Goal: Task Accomplishment & Management: Manage account settings

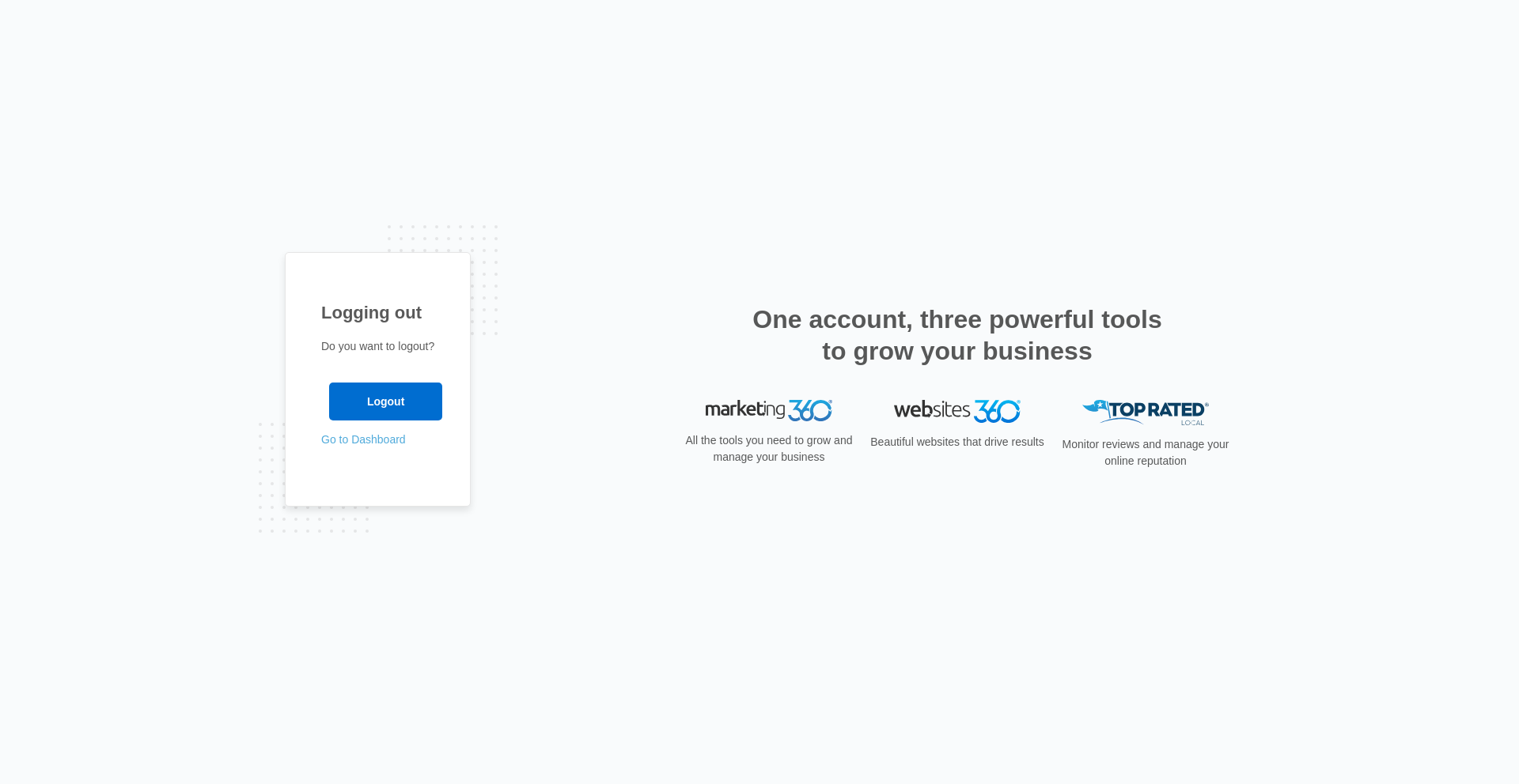
click at [340, 441] on link "Go to Dashboard" at bounding box center [363, 439] width 85 height 13
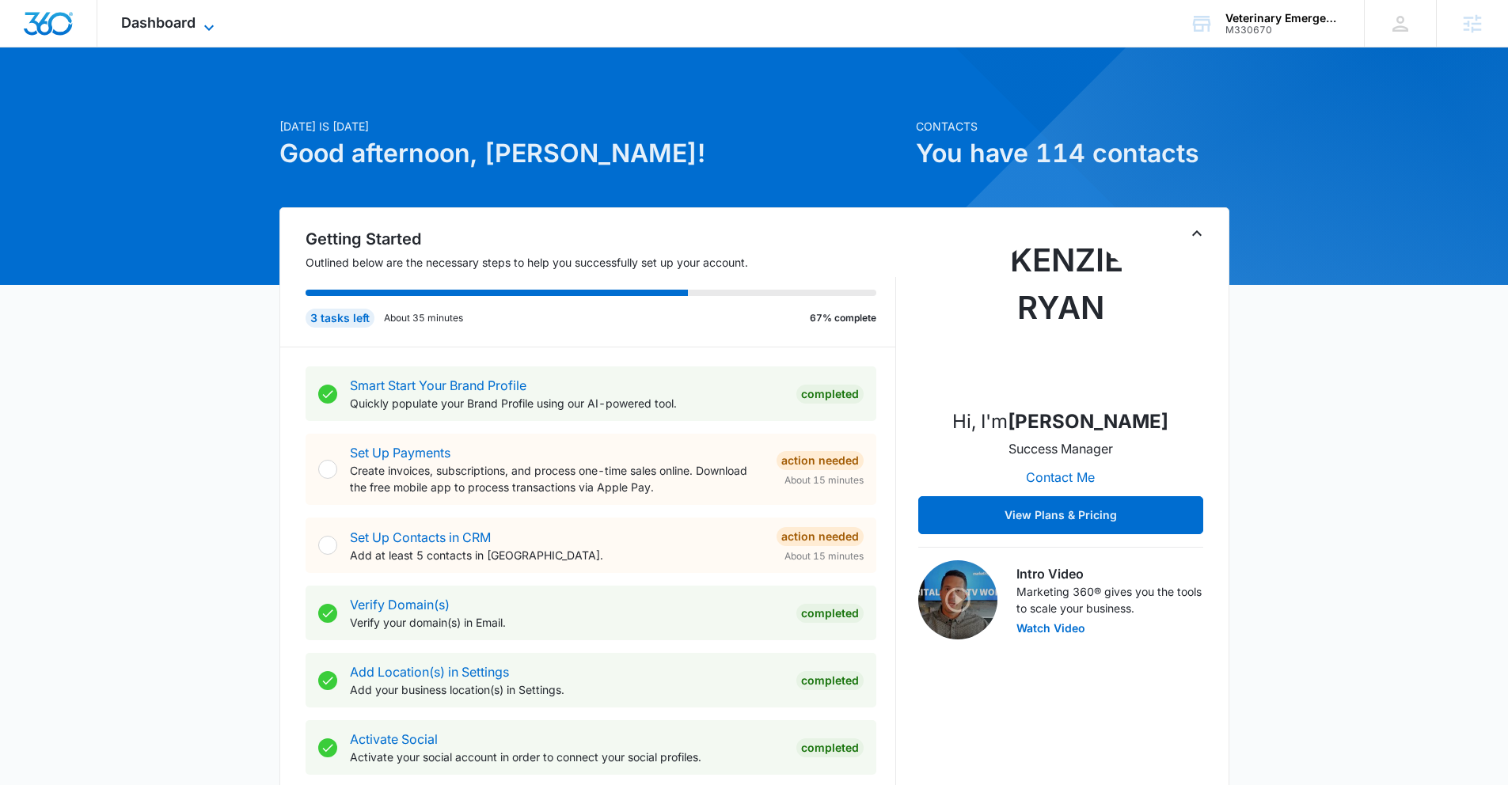
click at [215, 25] on icon at bounding box center [208, 27] width 19 height 19
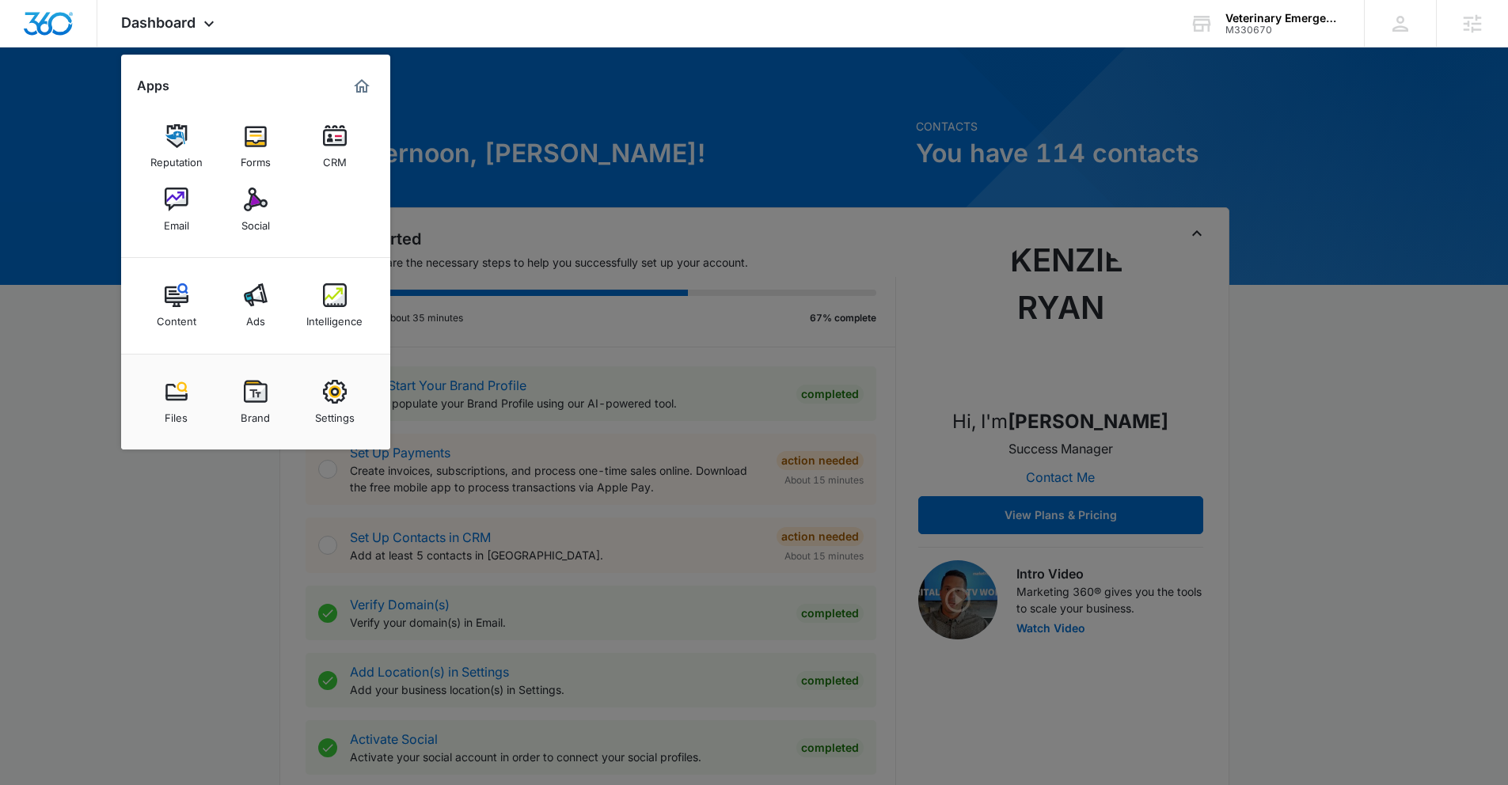
click at [2, 168] on div at bounding box center [754, 392] width 1508 height 785
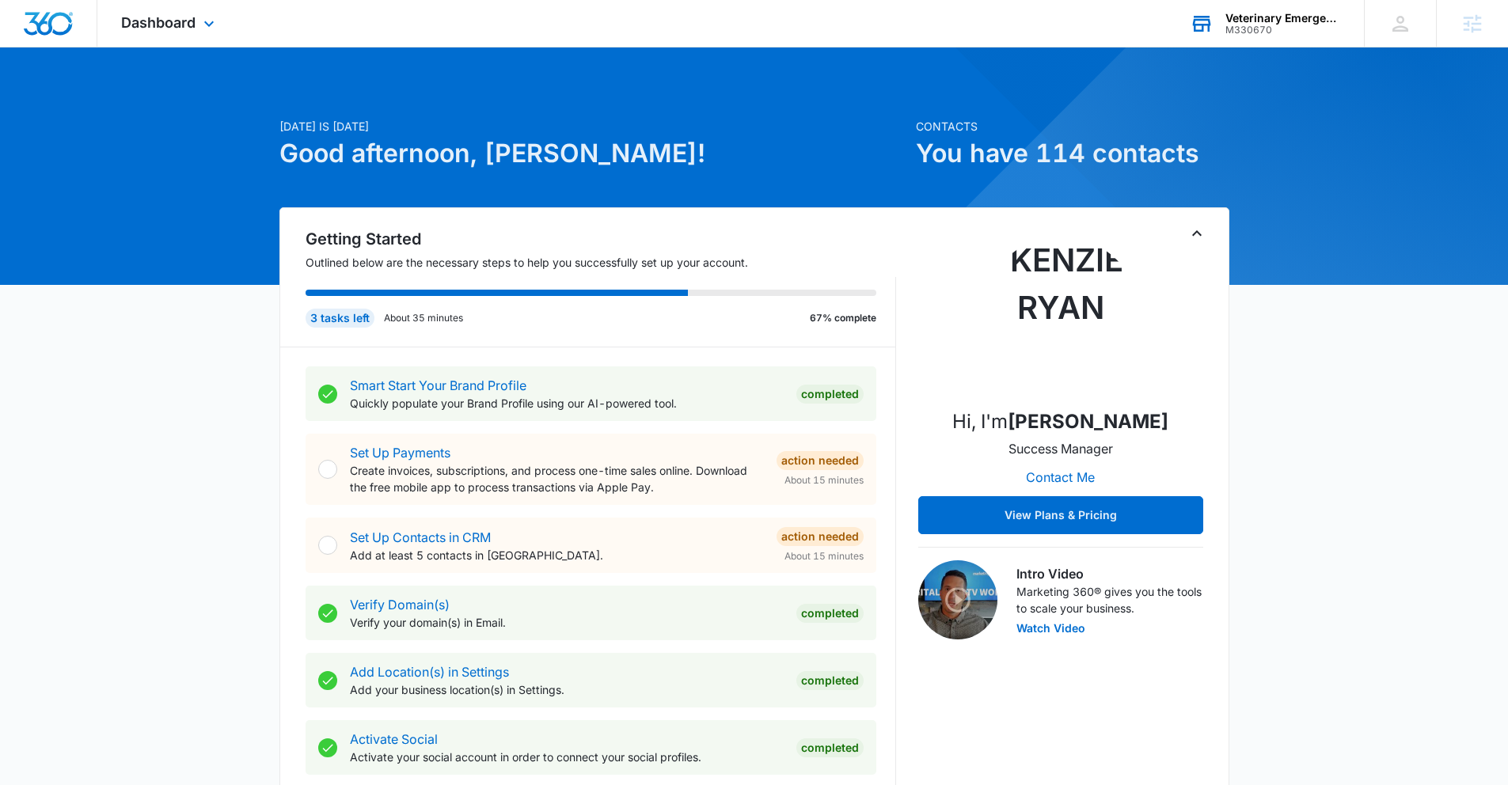
click at [1286, 27] on div "M330670" at bounding box center [1283, 30] width 116 height 11
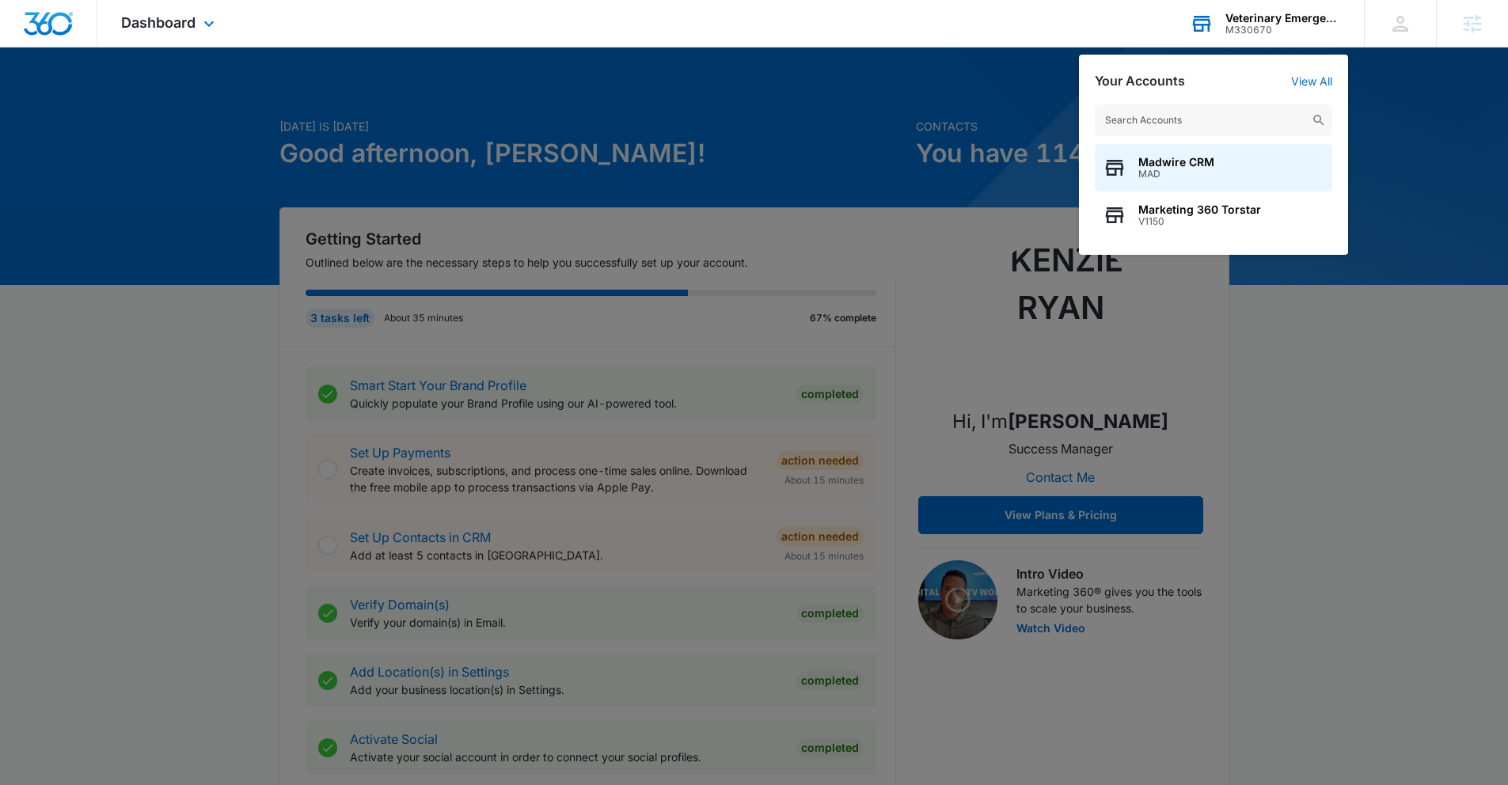
click at [1160, 131] on input "text" at bounding box center [1213, 120] width 237 height 32
click at [1155, 126] on input "text" at bounding box center [1213, 120] width 237 height 32
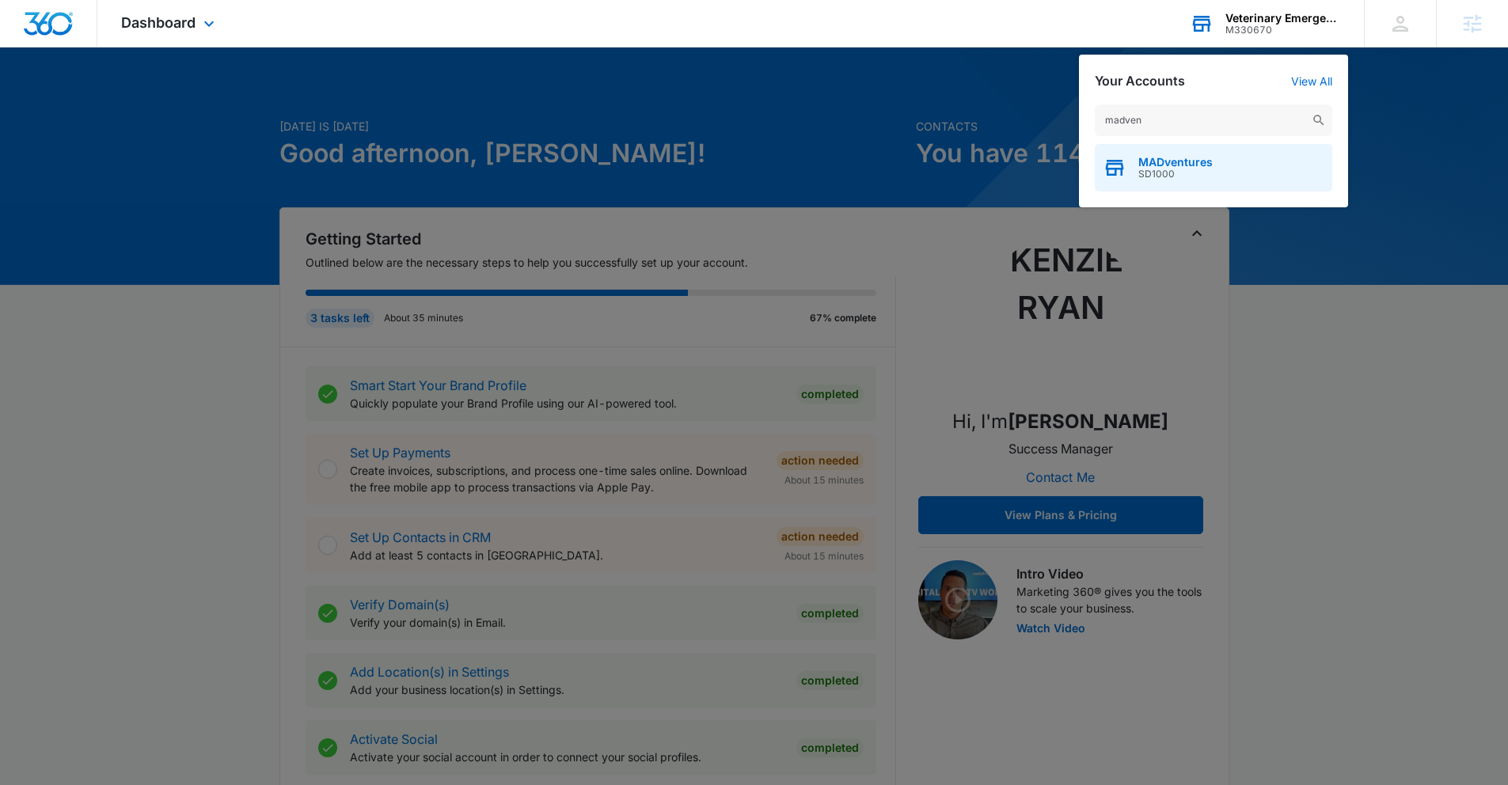
type input "madven"
click at [1153, 178] on span "SD1000" at bounding box center [1175, 174] width 74 height 11
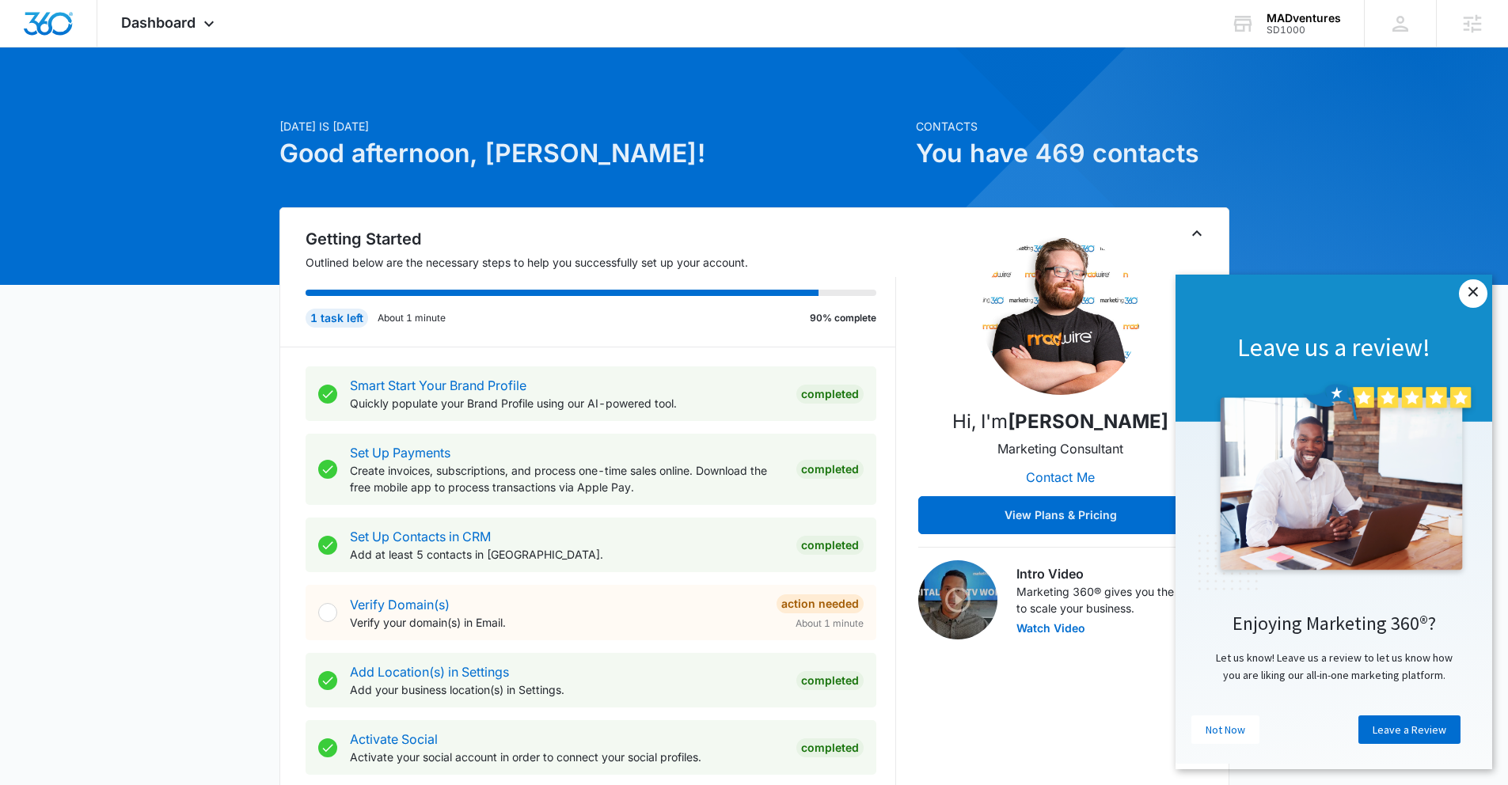
click at [1476, 302] on link "×" at bounding box center [1473, 293] width 28 height 28
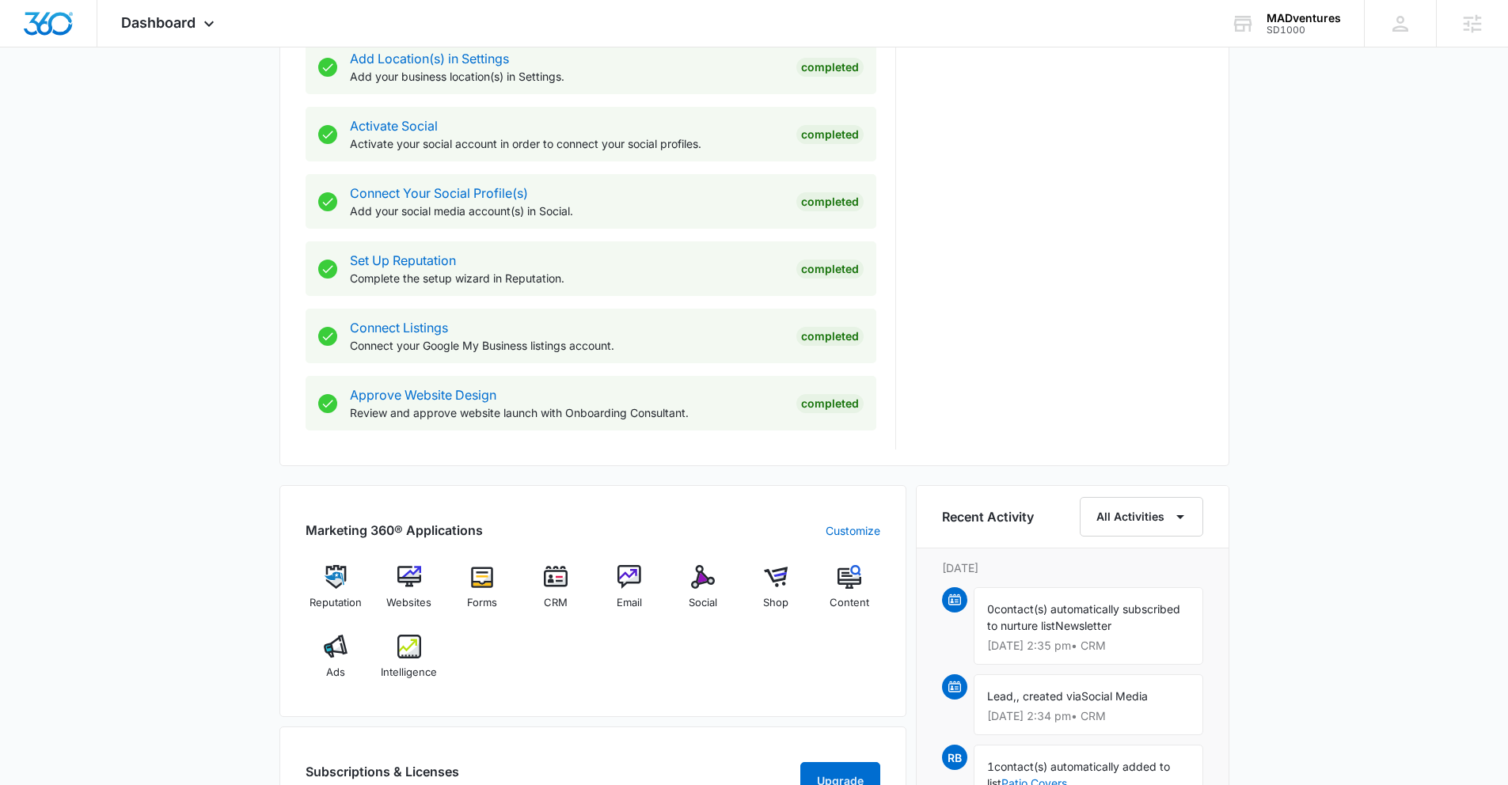
scroll to position [615, 0]
click at [558, 590] on div "CRM" at bounding box center [556, 592] width 61 height 56
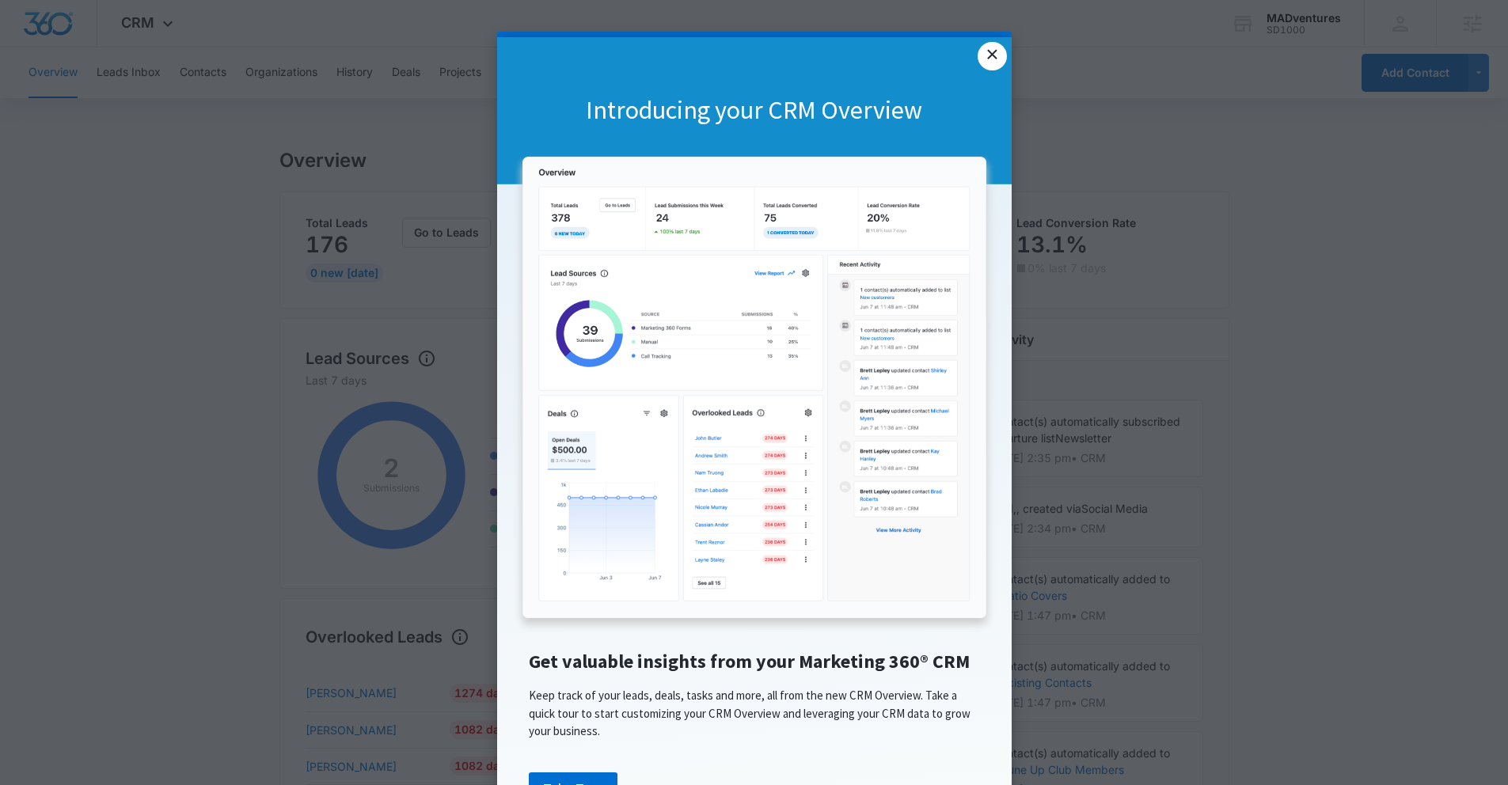
click at [990, 56] on link "×" at bounding box center [992, 56] width 28 height 28
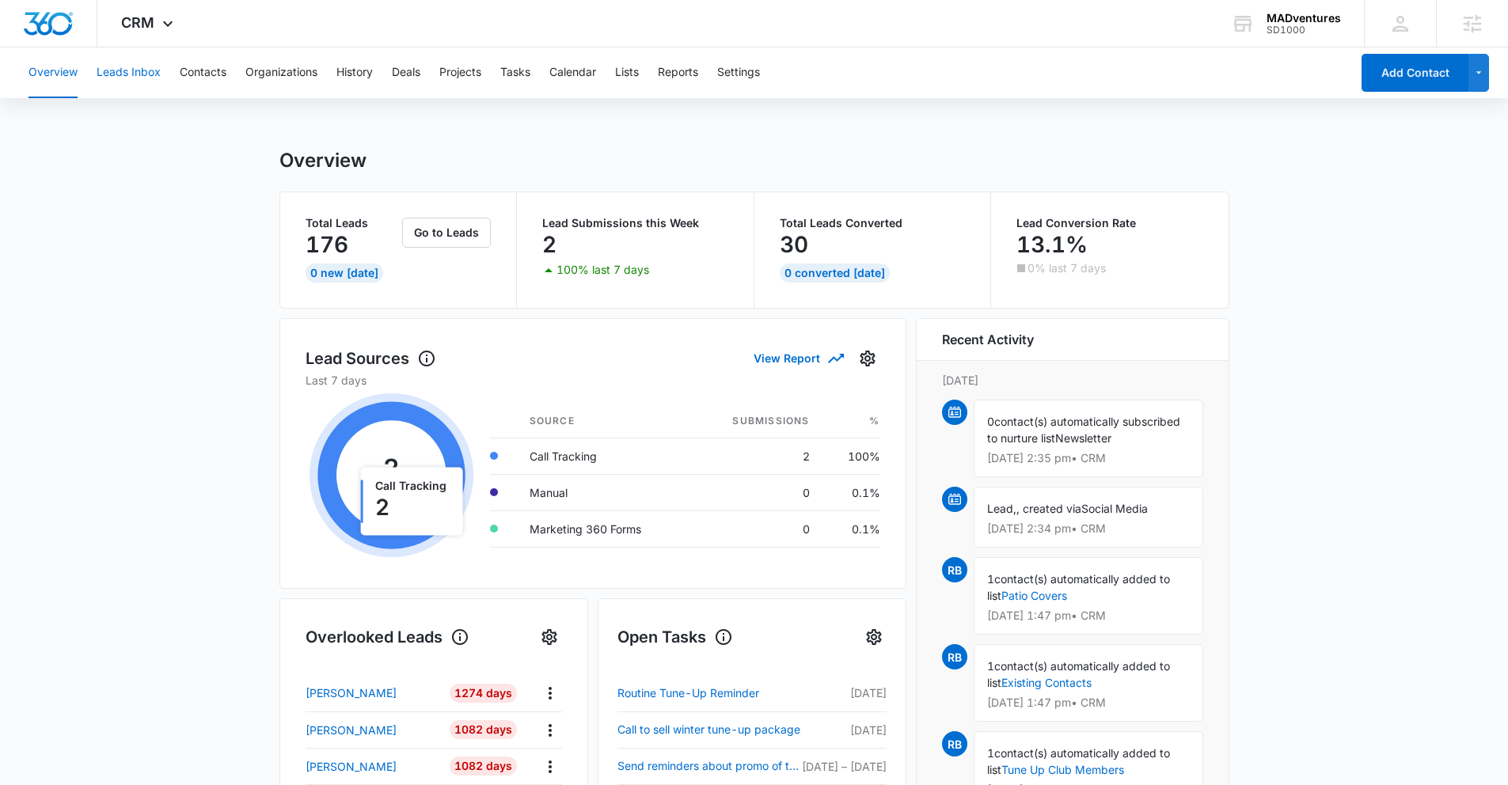
click at [139, 74] on button "Leads Inbox" at bounding box center [129, 72] width 64 height 51
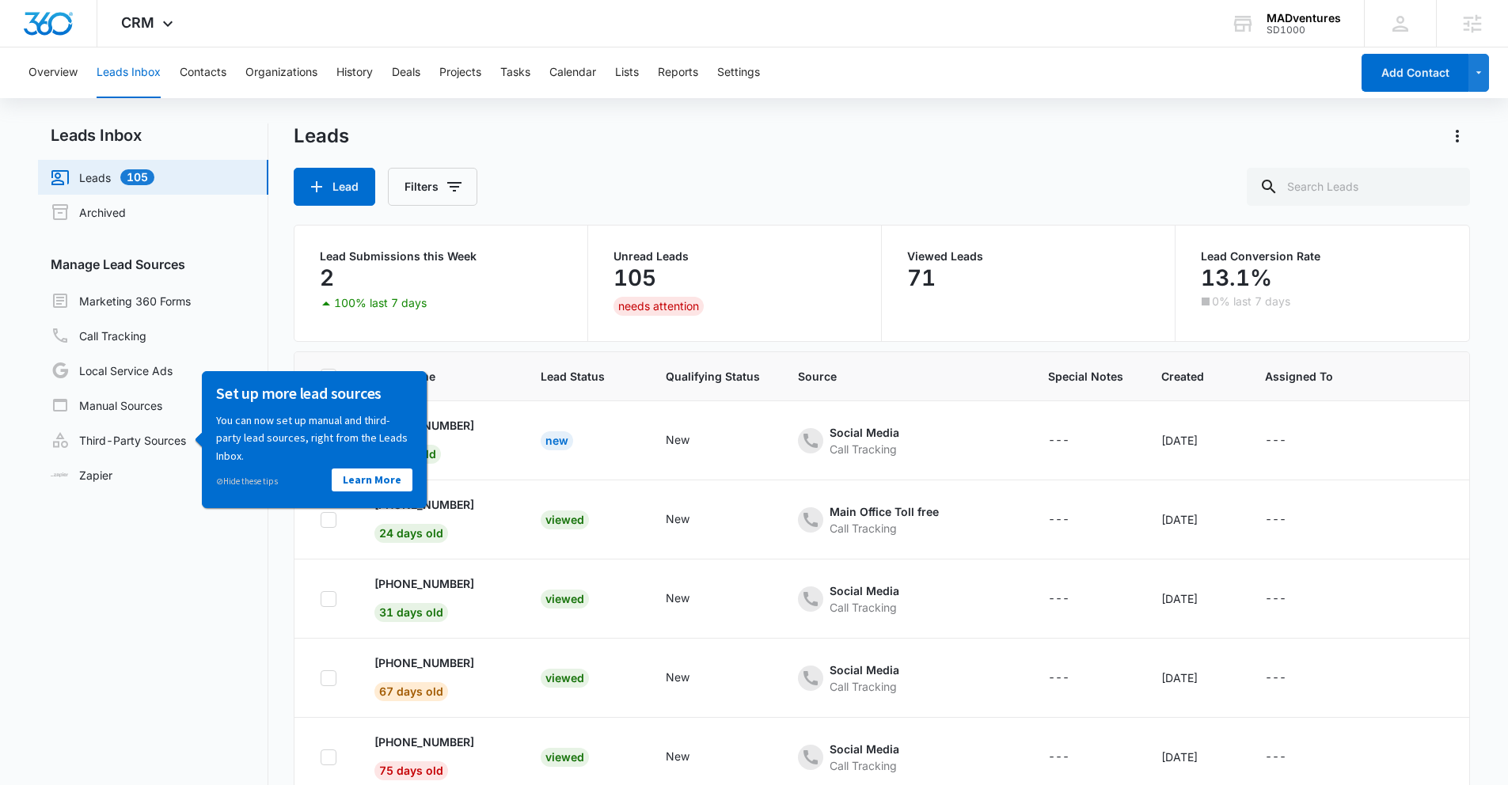
click at [170, 604] on nav "Leads Inbox Leads 105 Archived Manage Lead Sources Marketing 360 Forms Call Tra…" at bounding box center [153, 507] width 230 height 768
drag, startPoint x: 214, startPoint y: 590, endPoint x: 224, endPoint y: 581, distance: 13.5
click at [216, 589] on nav "Leads Inbox Leads 105 Archived Manage Lead Sources Marketing 360 Forms Call Tra…" at bounding box center [153, 507] width 230 height 768
click at [202, 438] on div "Set up more lead sources You can now set up manual and third-party lead sources…" at bounding box center [314, 438] width 225 height 137
click at [227, 485] on link "⊘ Hide these tips" at bounding box center [247, 480] width 62 height 11
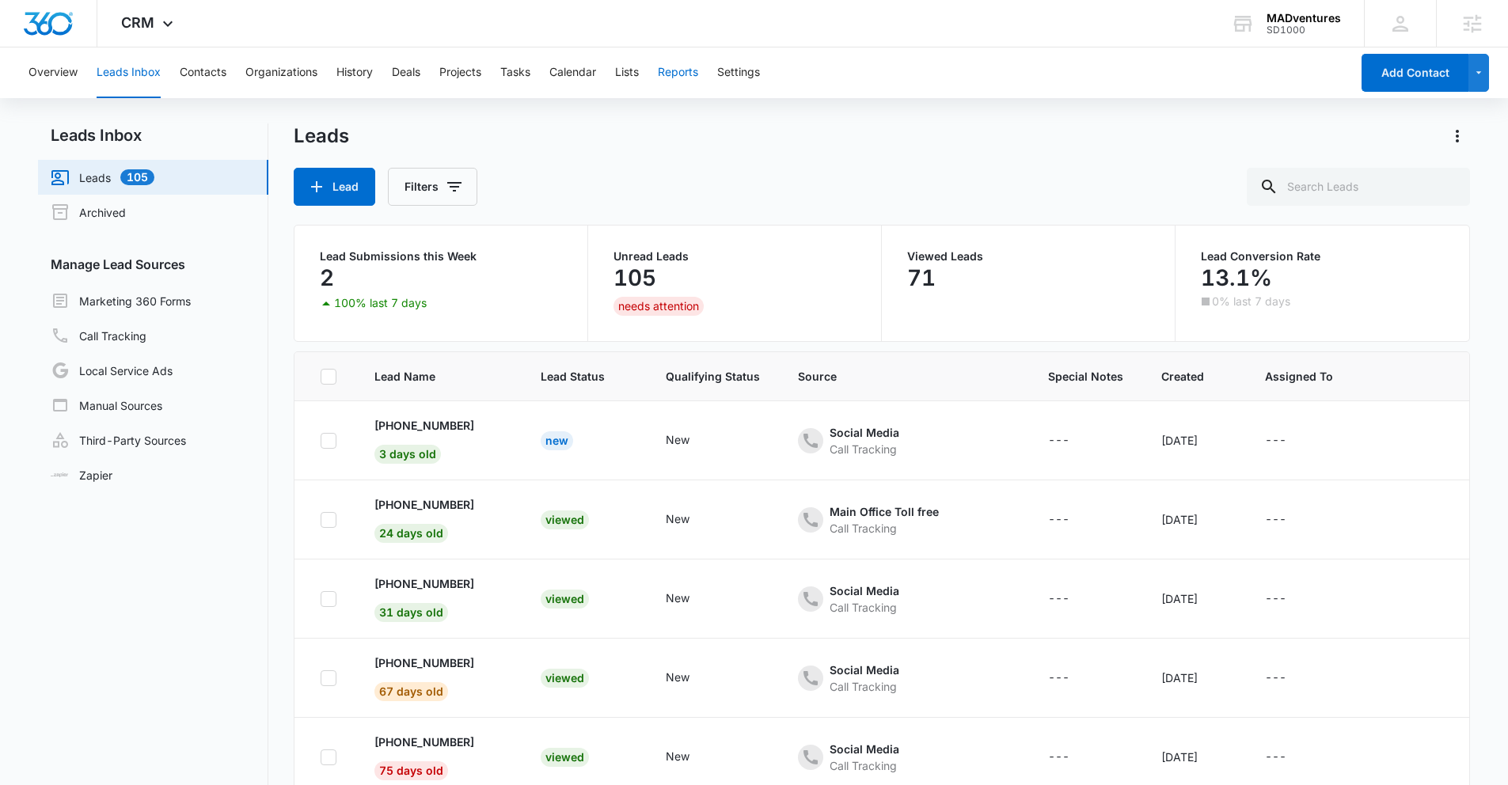
click at [681, 79] on button "Reports" at bounding box center [678, 72] width 40 height 51
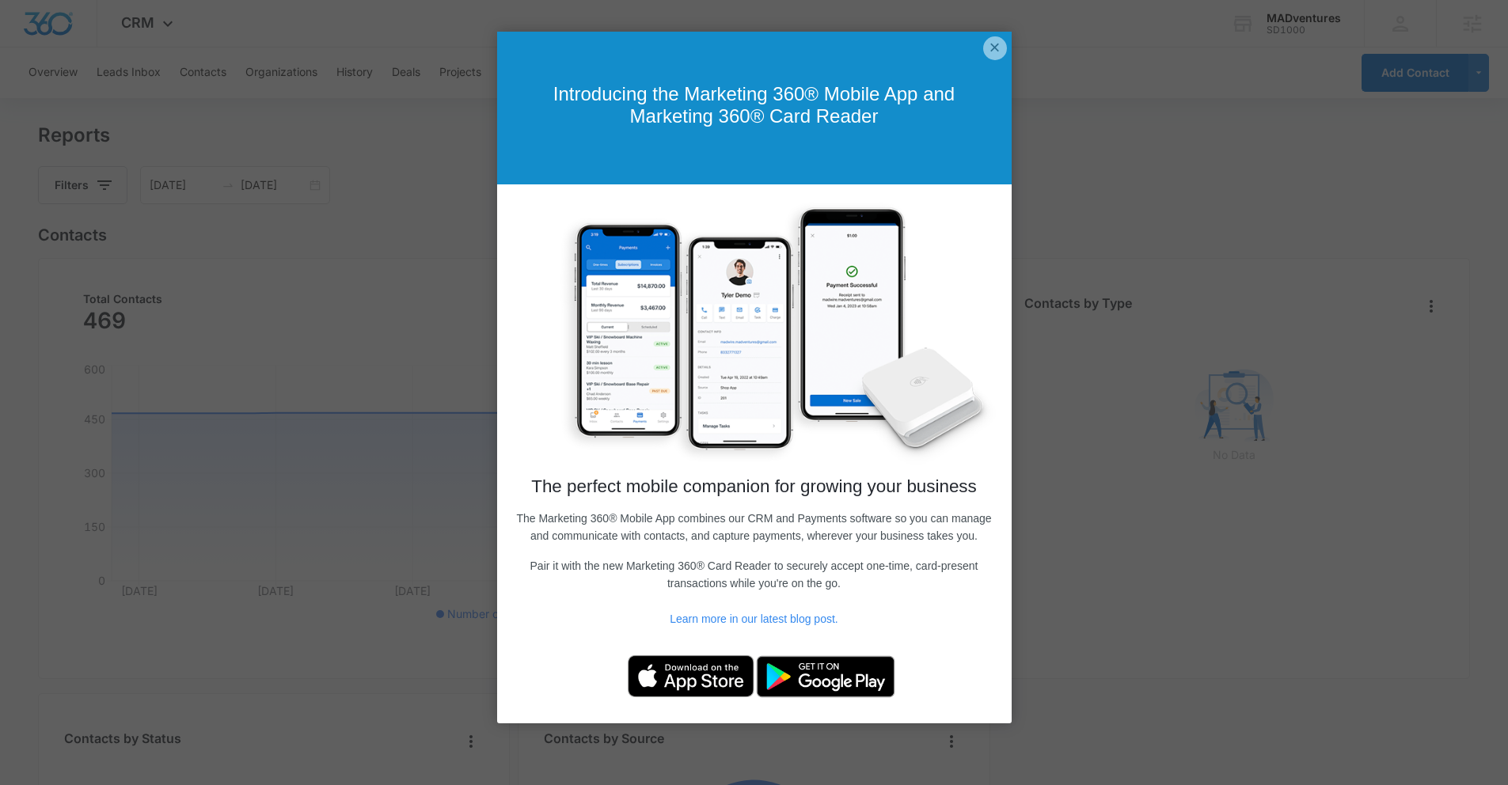
click at [982, 51] on div "Introducing the Marketing 360® Mobile App and Marketing 360® Card Reader" at bounding box center [754, 108] width 514 height 153
click at [991, 50] on link "×" at bounding box center [995, 48] width 24 height 24
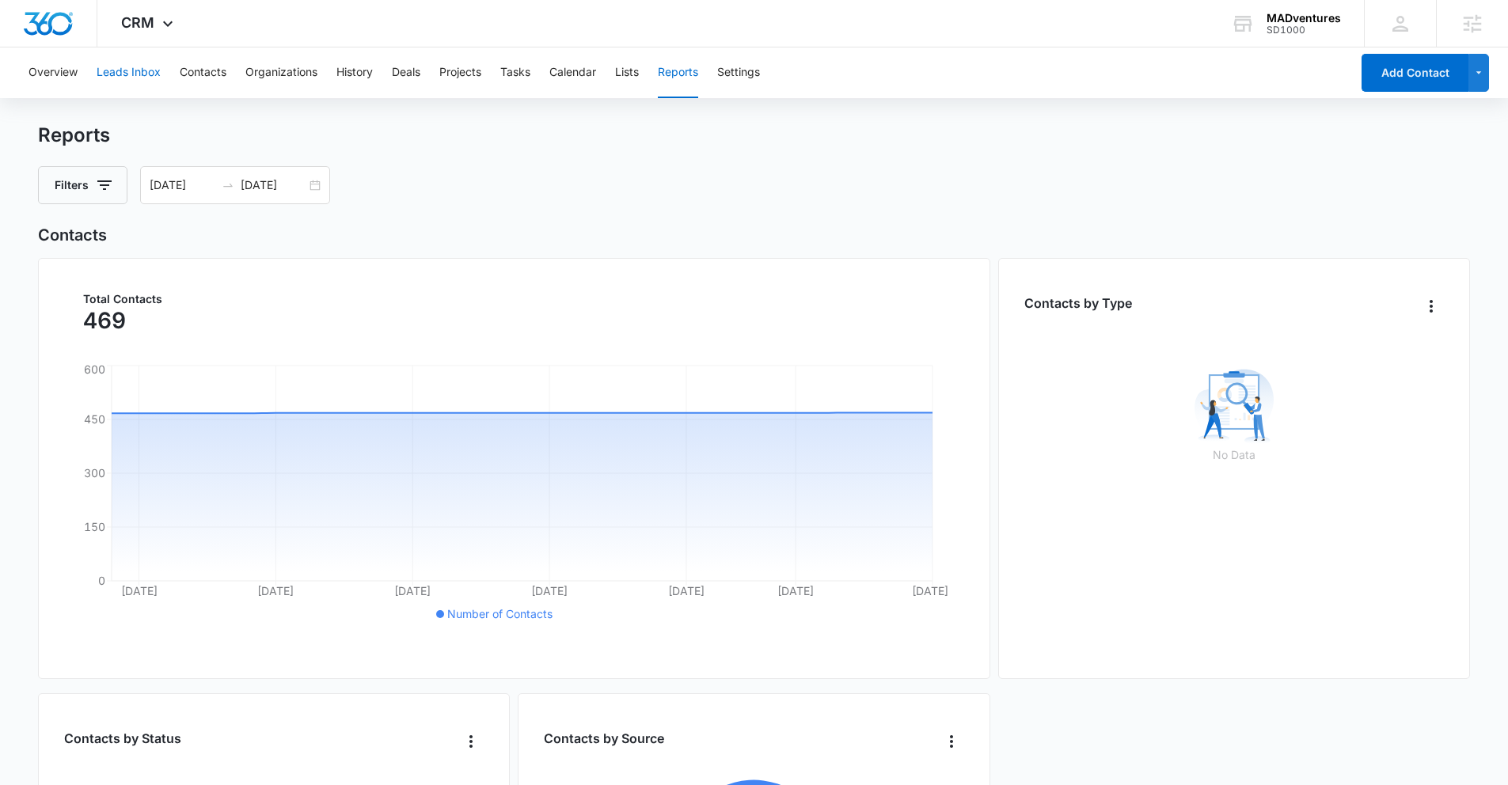
click at [139, 73] on button "Leads Inbox" at bounding box center [129, 72] width 64 height 51
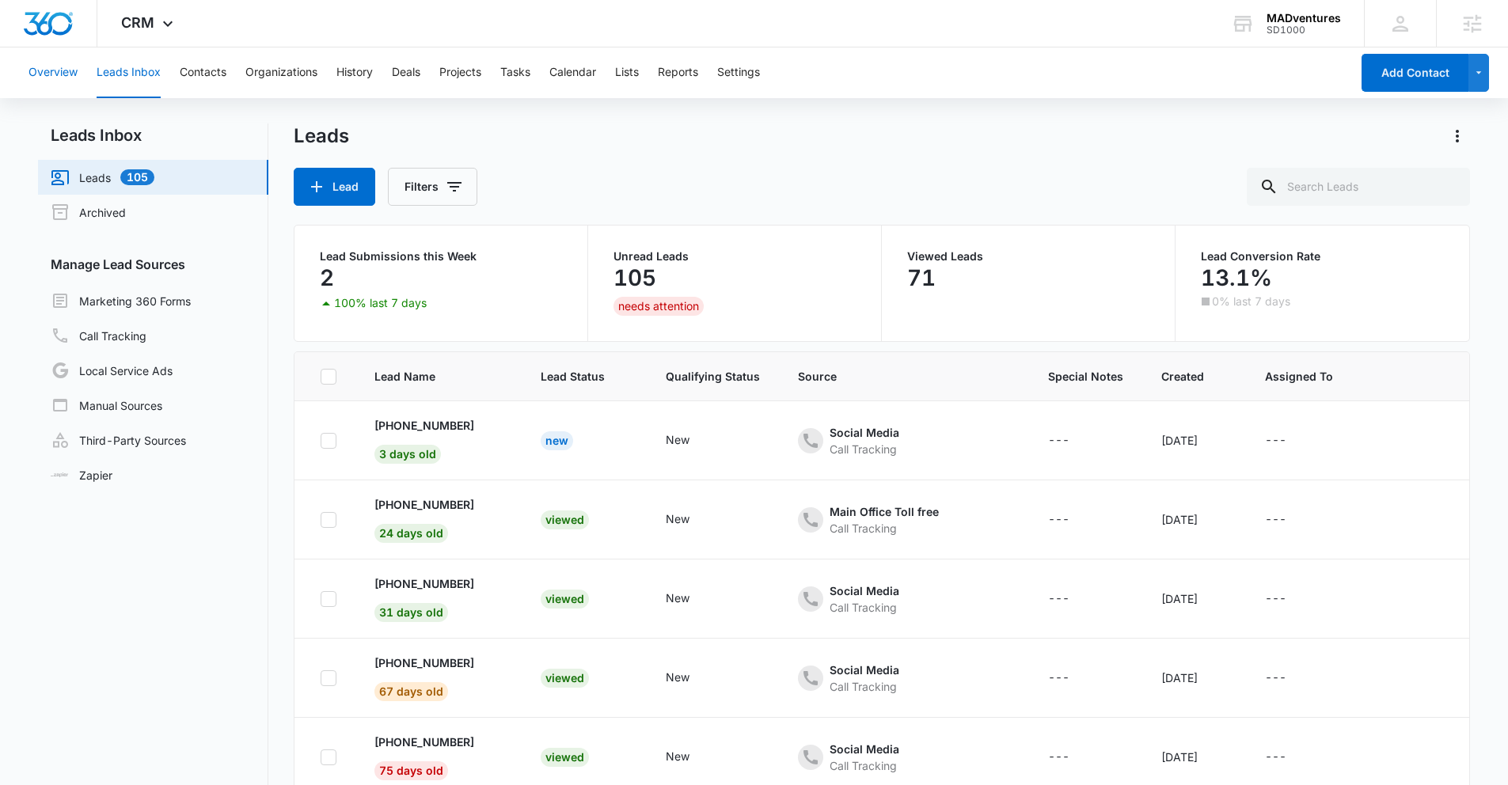
click at [55, 70] on button "Overview" at bounding box center [52, 72] width 49 height 51
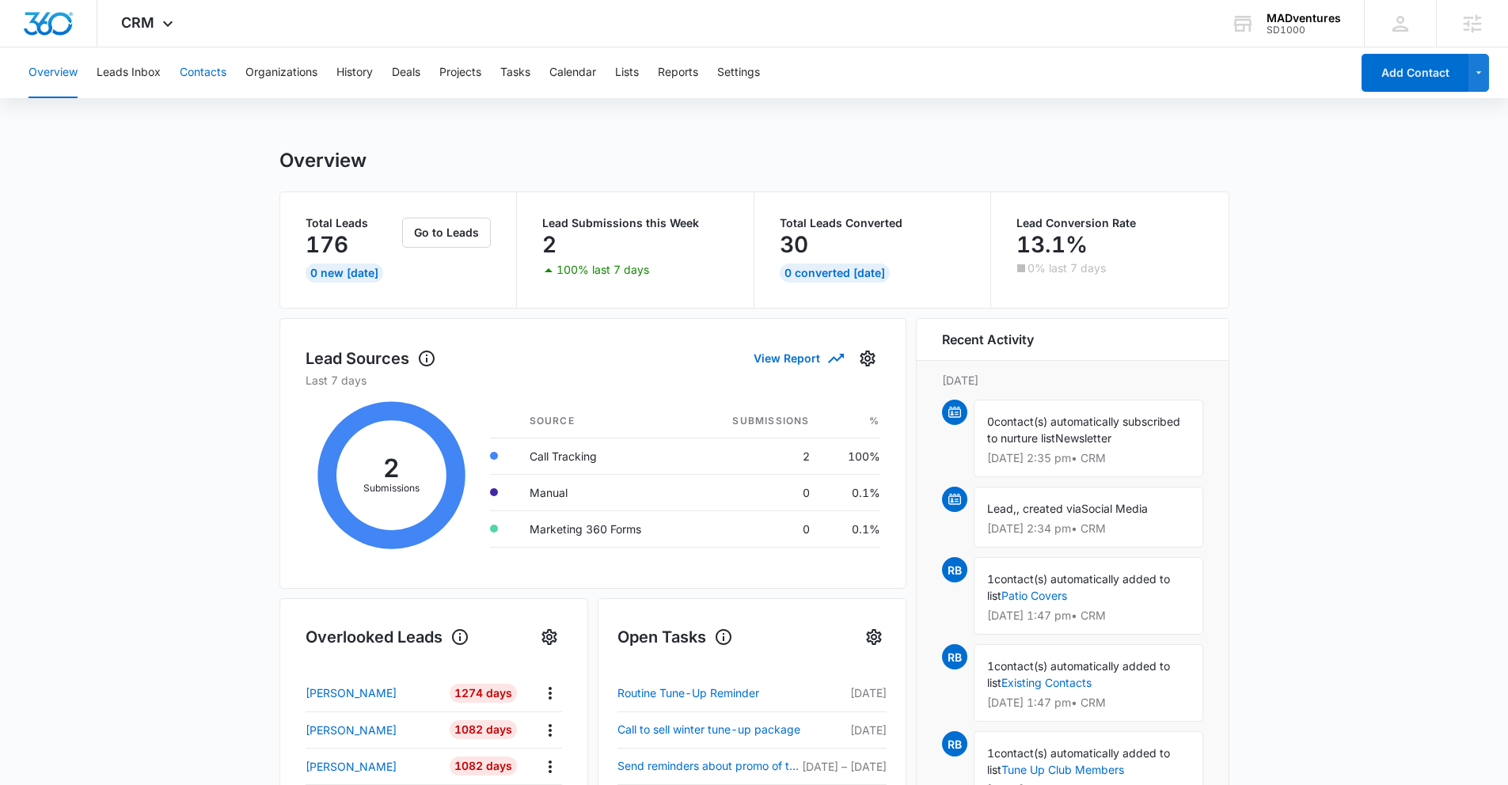
click at [195, 68] on button "Contacts" at bounding box center [203, 72] width 47 height 51
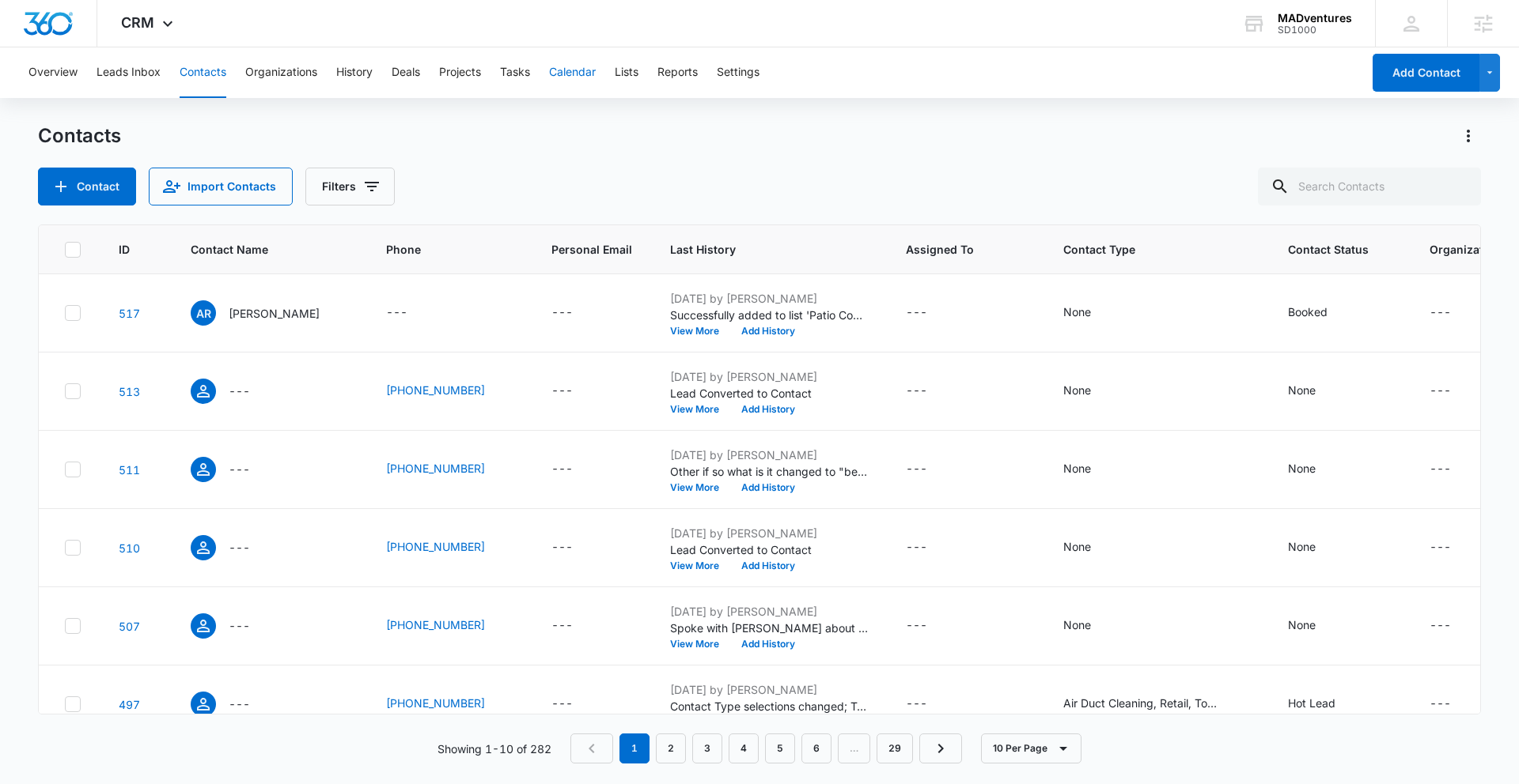
click at [561, 74] on button "Calendar" at bounding box center [572, 72] width 47 height 51
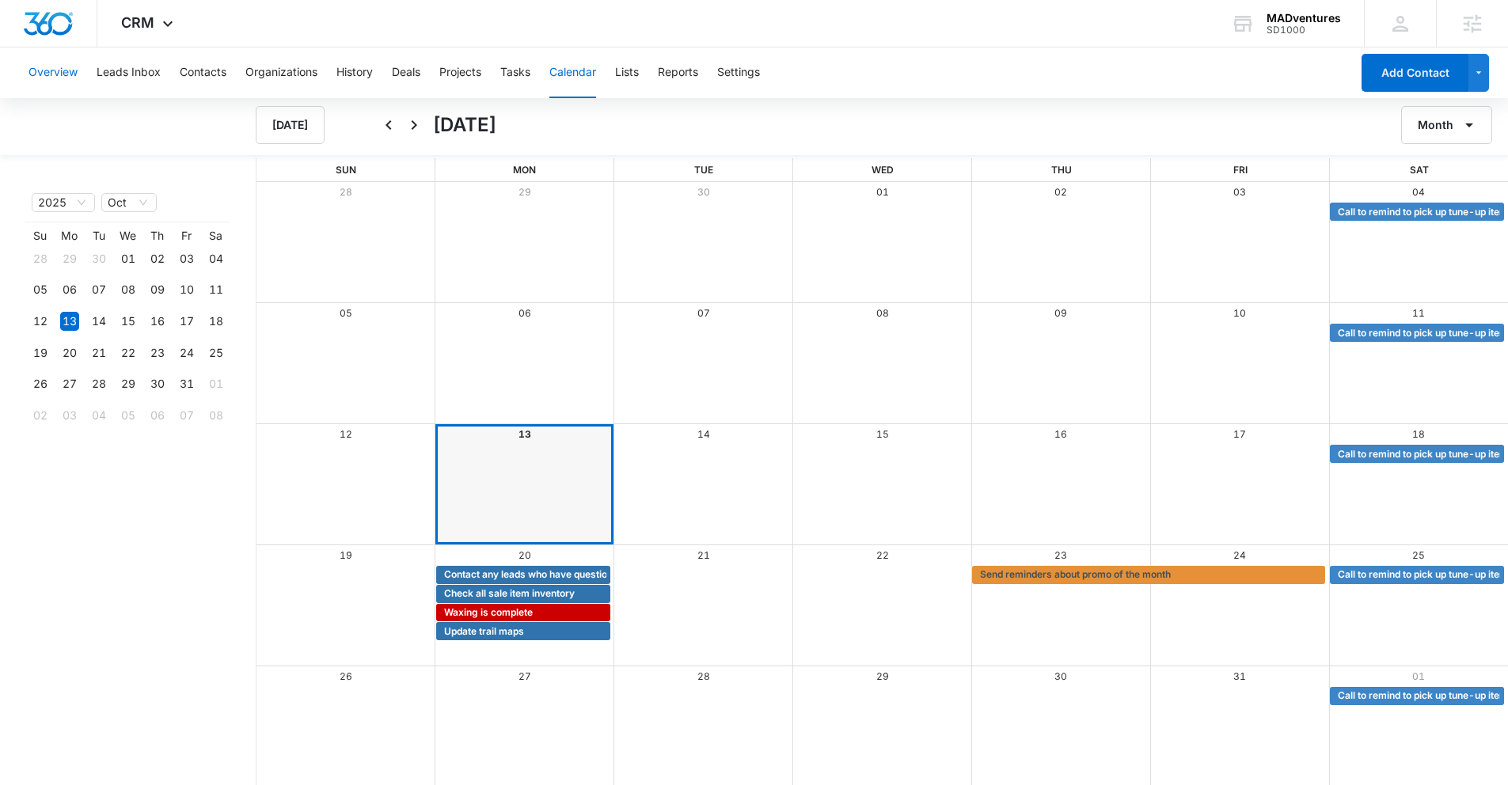
click at [40, 69] on button "Overview" at bounding box center [52, 72] width 49 height 51
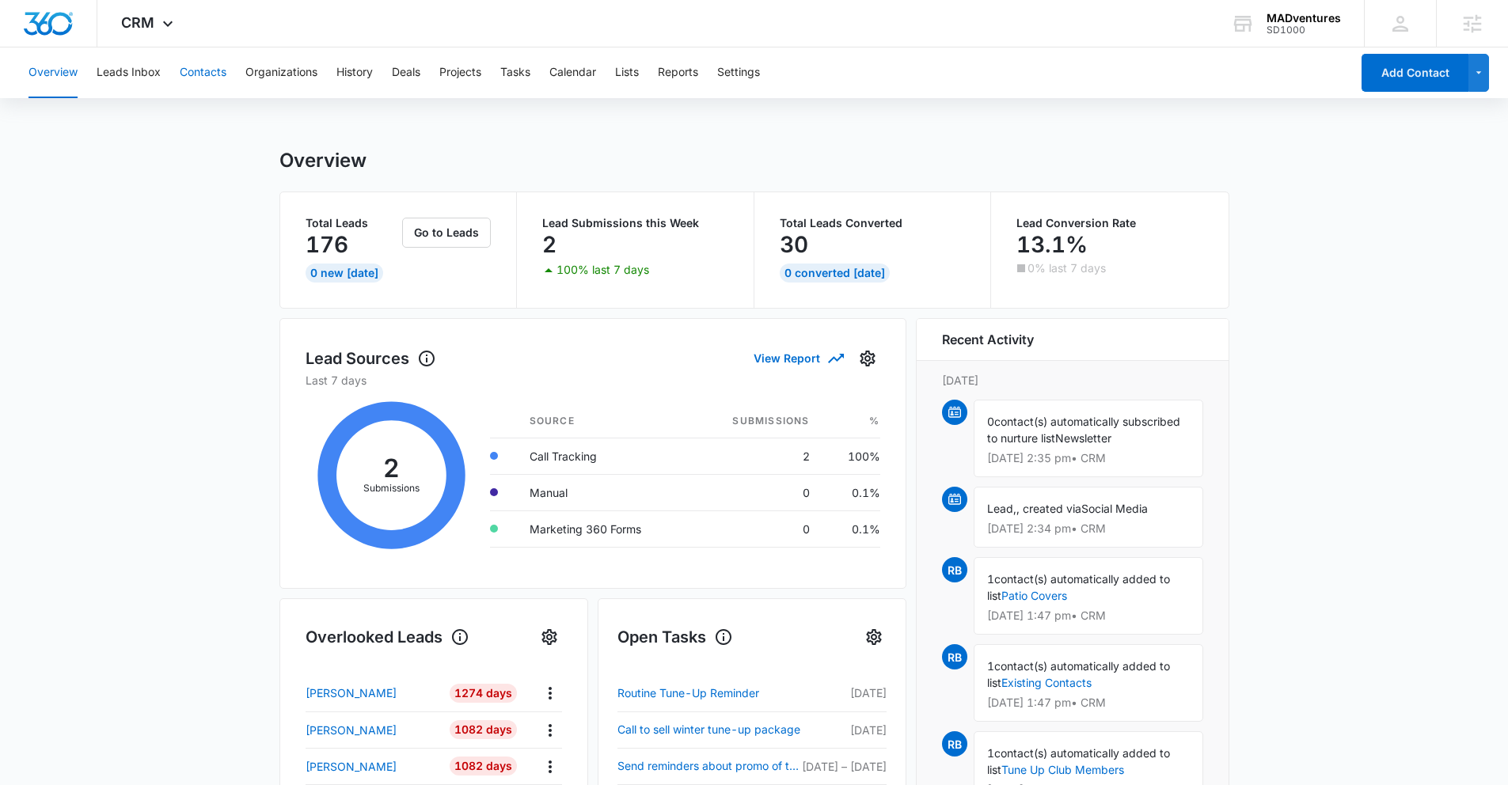
click at [208, 74] on button "Contacts" at bounding box center [203, 72] width 47 height 51
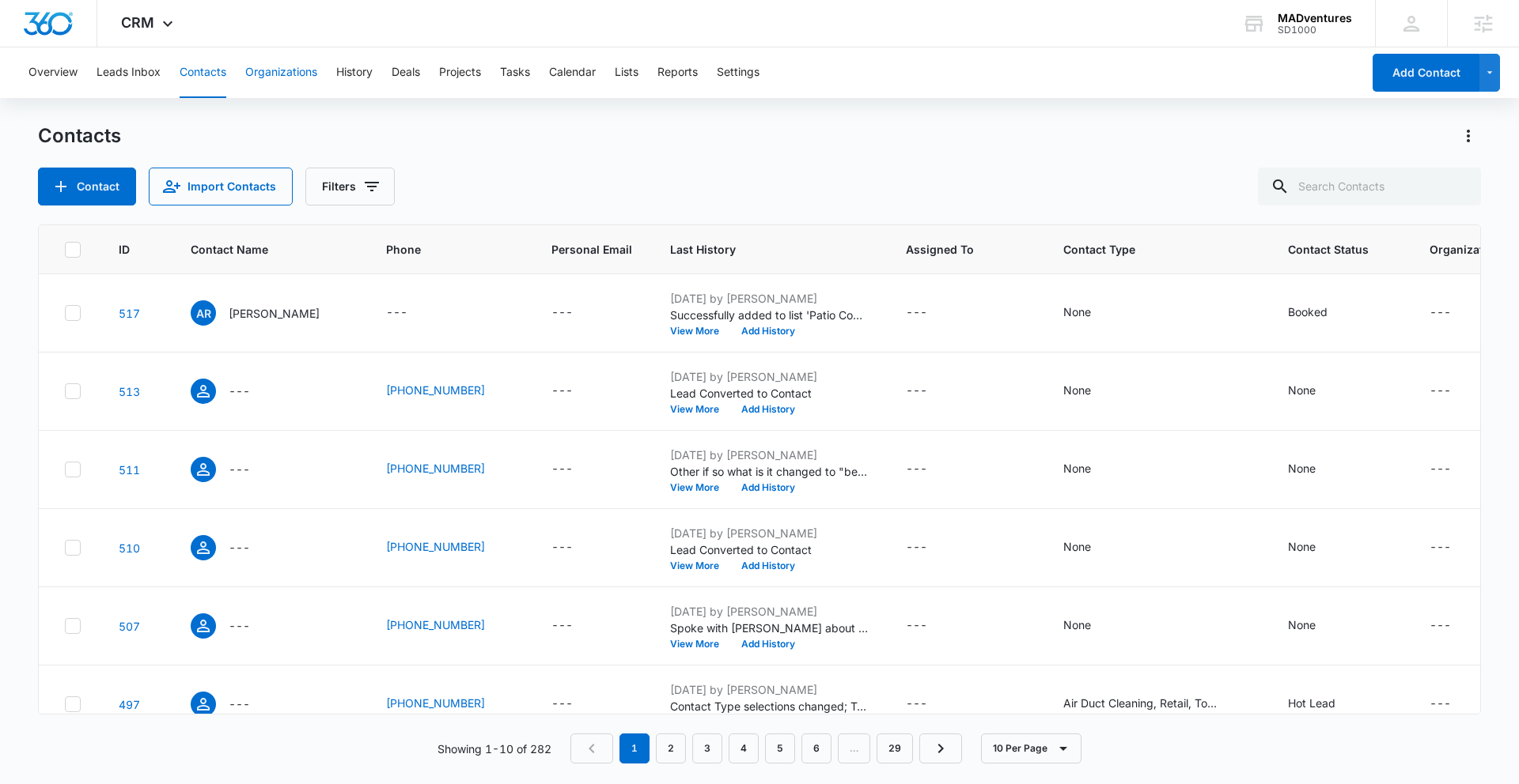
click at [279, 77] on button "Organizations" at bounding box center [281, 72] width 72 height 51
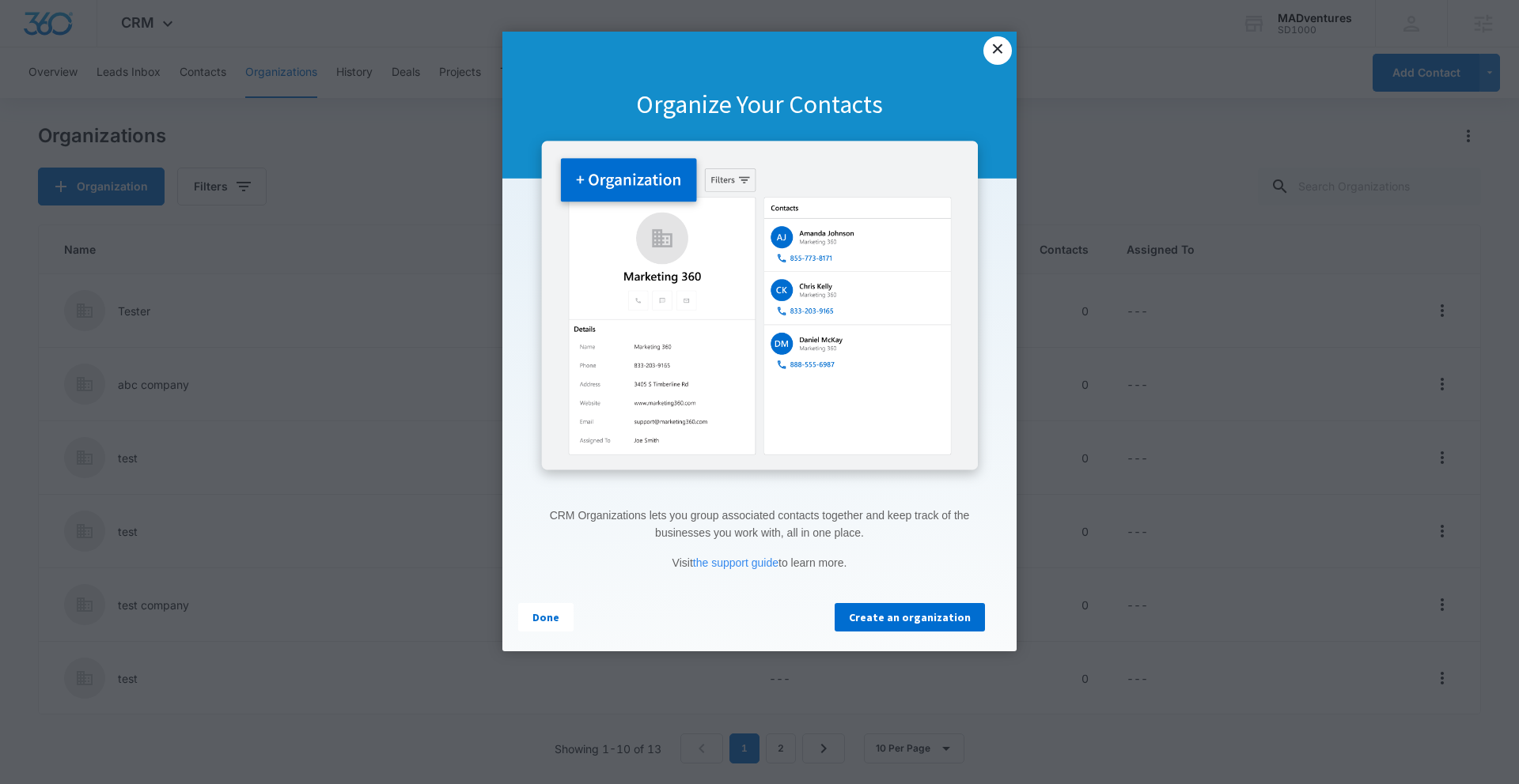
click at [1008, 54] on link "×" at bounding box center [997, 50] width 28 height 28
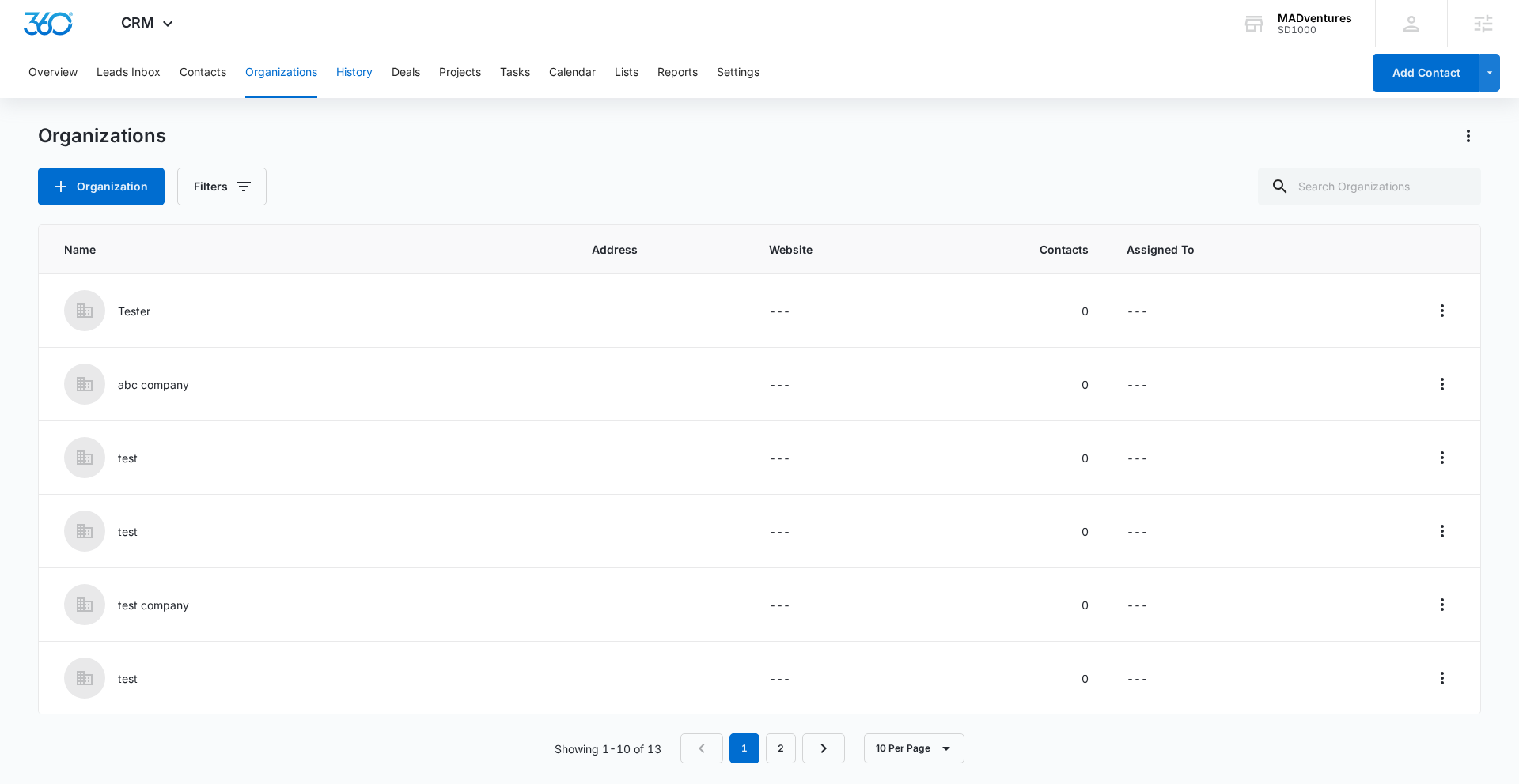
click at [364, 70] on button "History" at bounding box center [354, 72] width 36 height 51
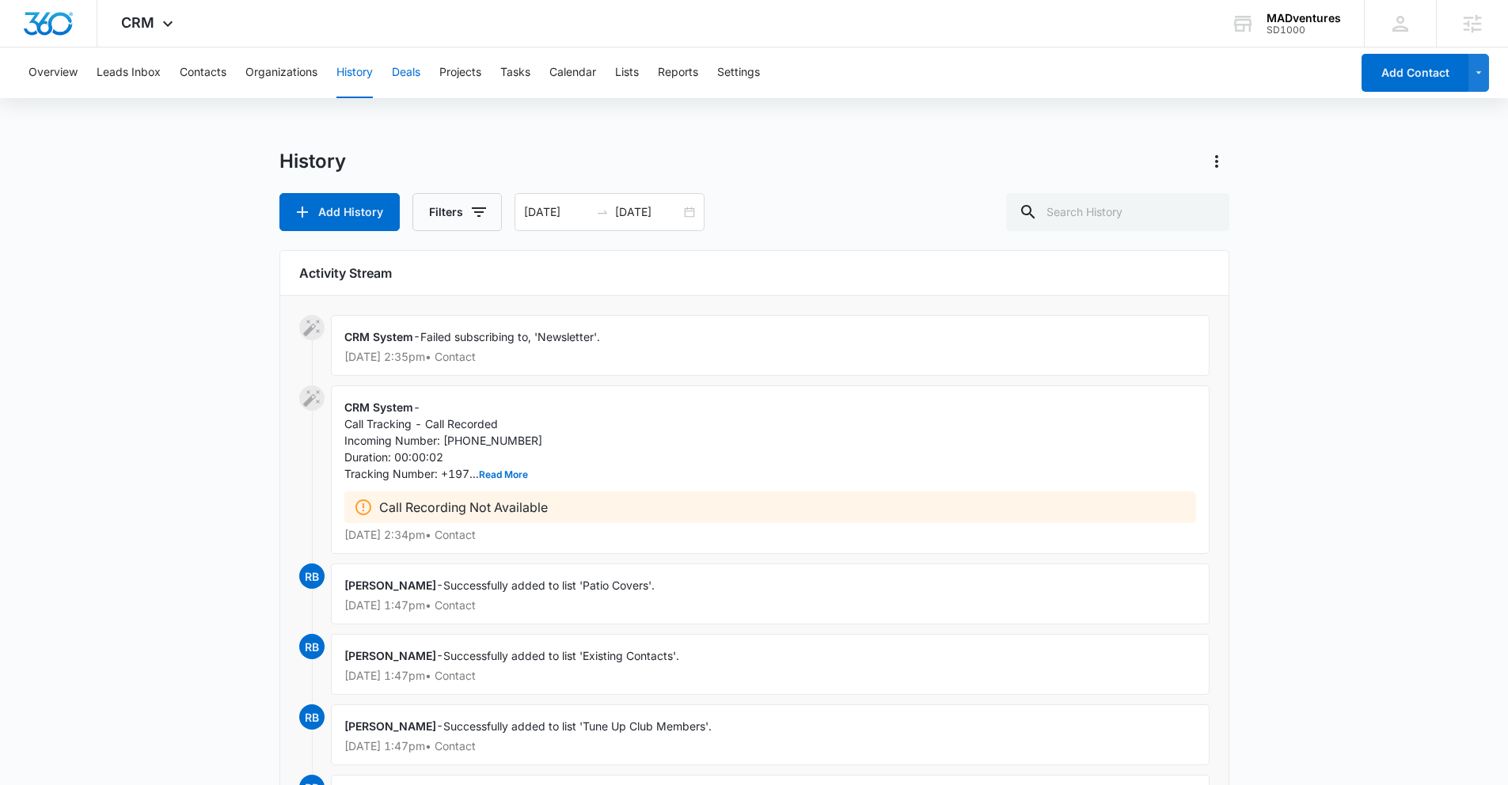
click at [400, 70] on button "Deals" at bounding box center [406, 72] width 28 height 51
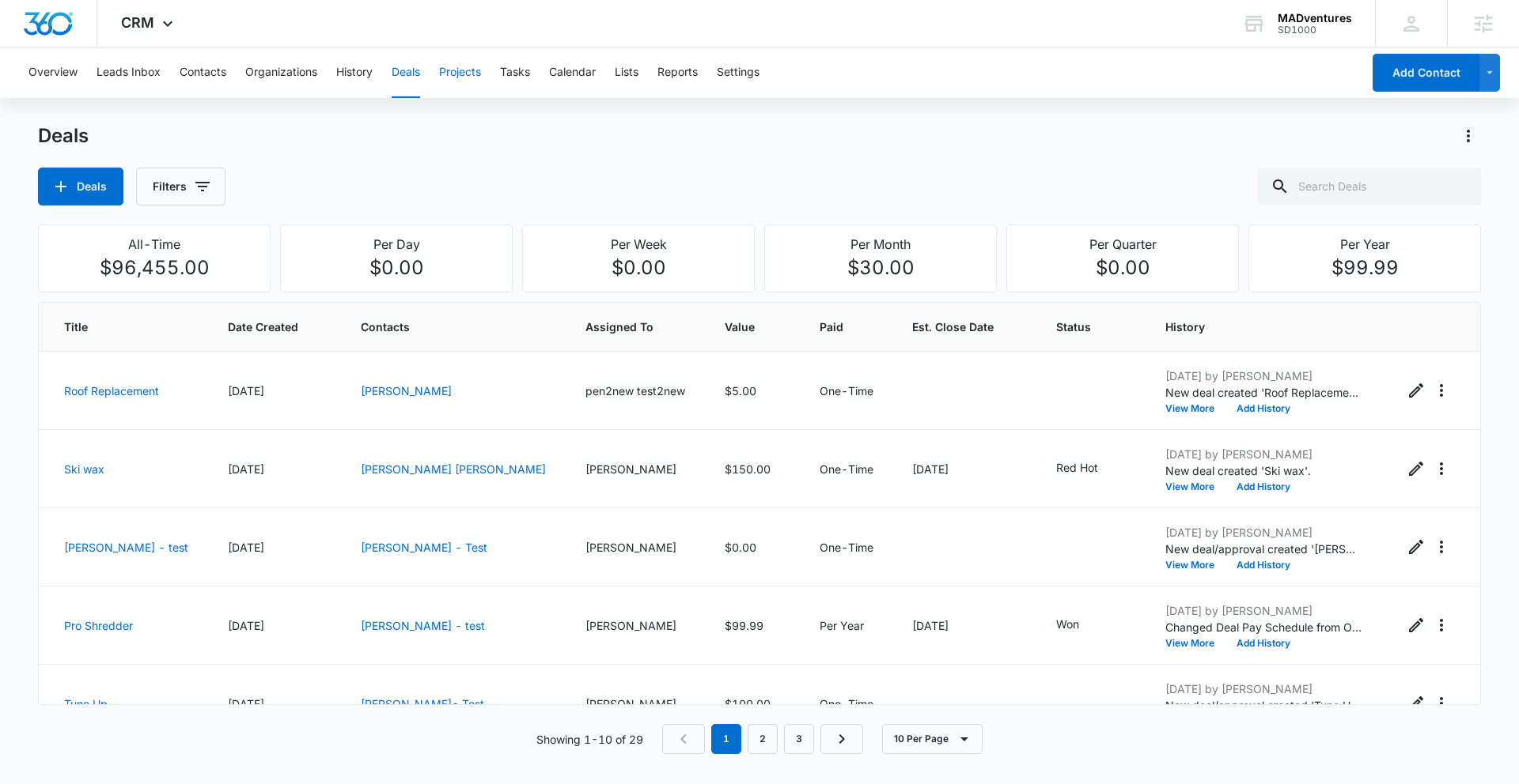
click at [469, 76] on button "Projects" at bounding box center [460, 72] width 42 height 51
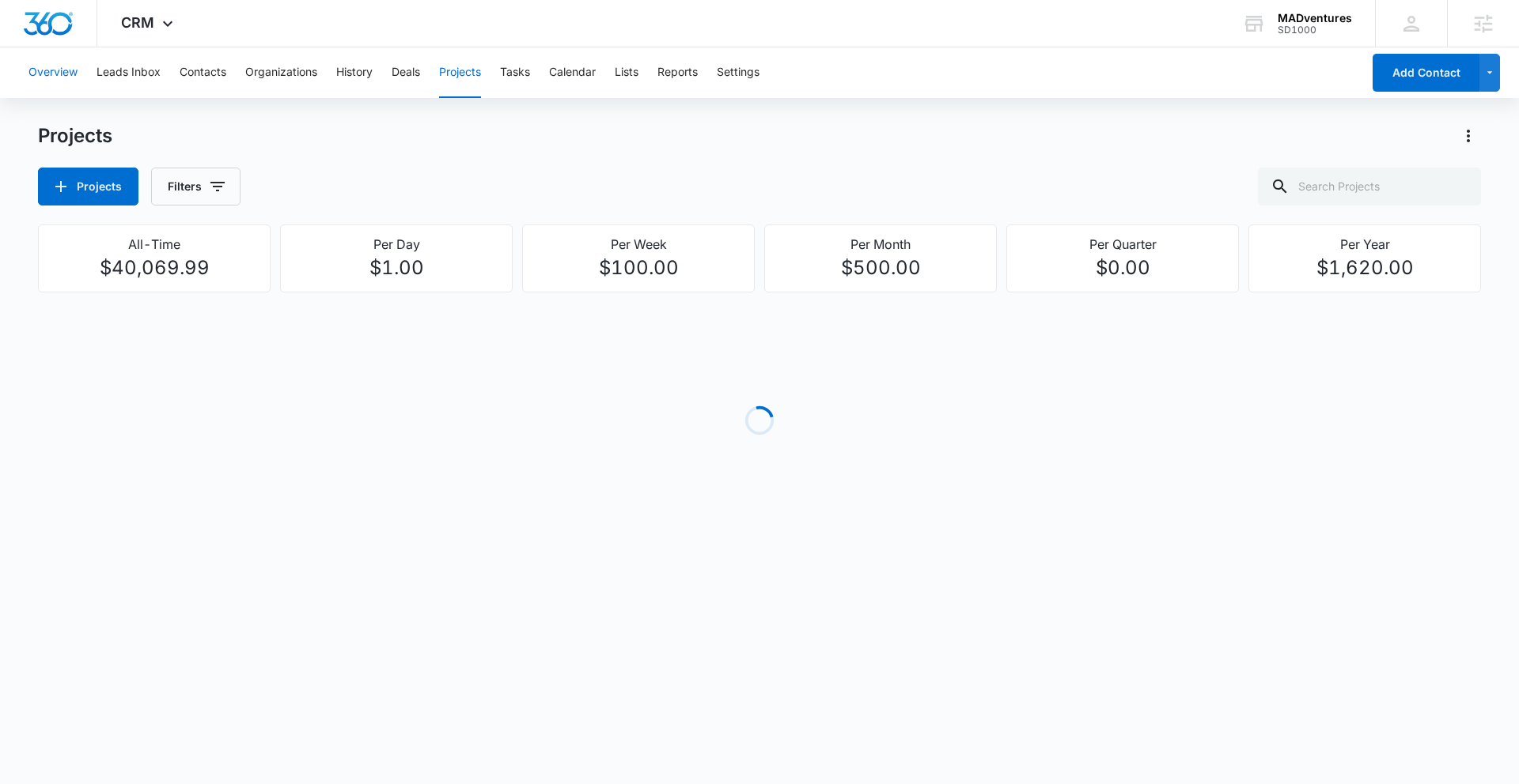
click at [58, 77] on button "Overview" at bounding box center [52, 72] width 49 height 51
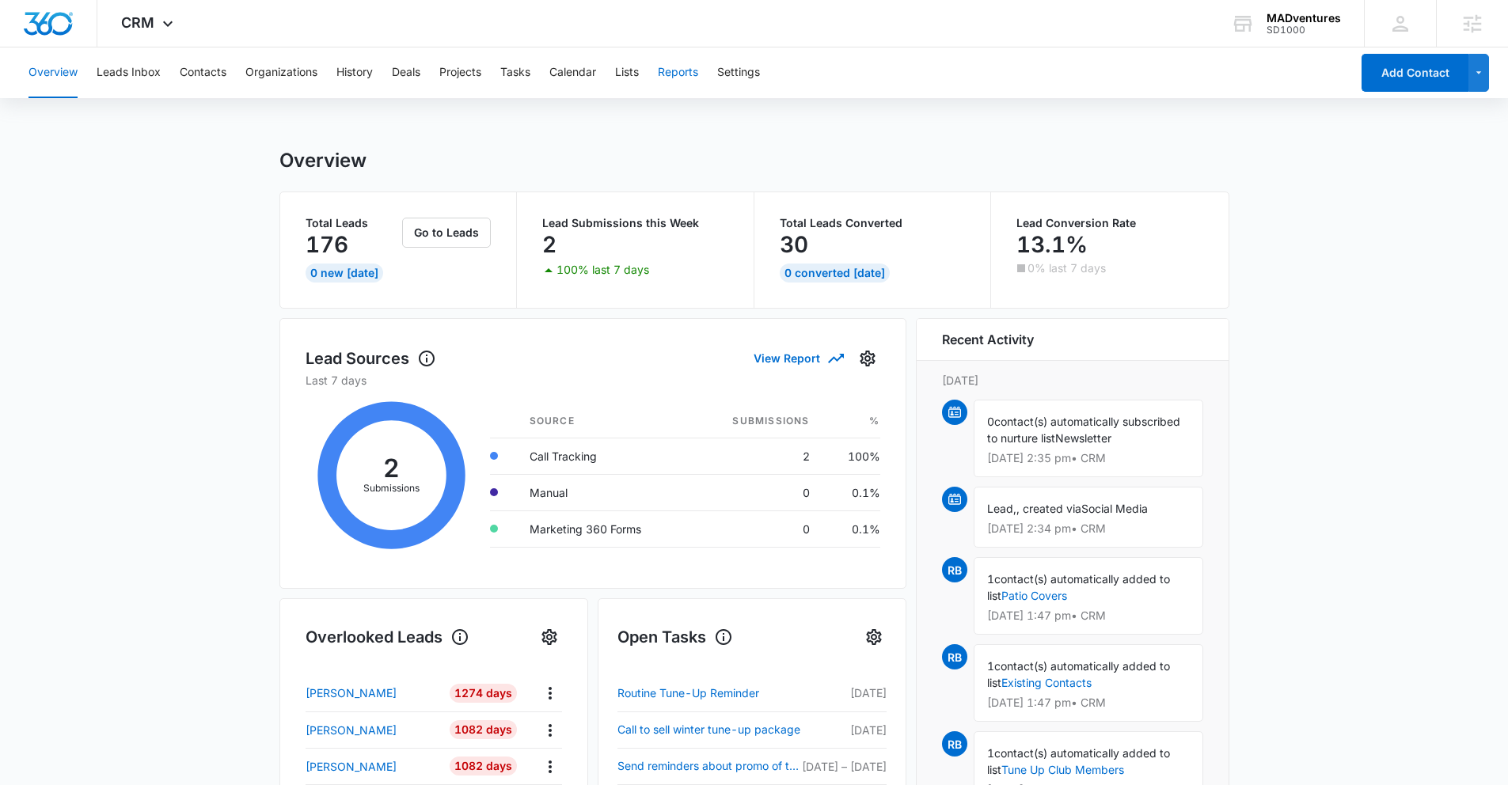
click at [677, 72] on button "Reports" at bounding box center [678, 72] width 40 height 51
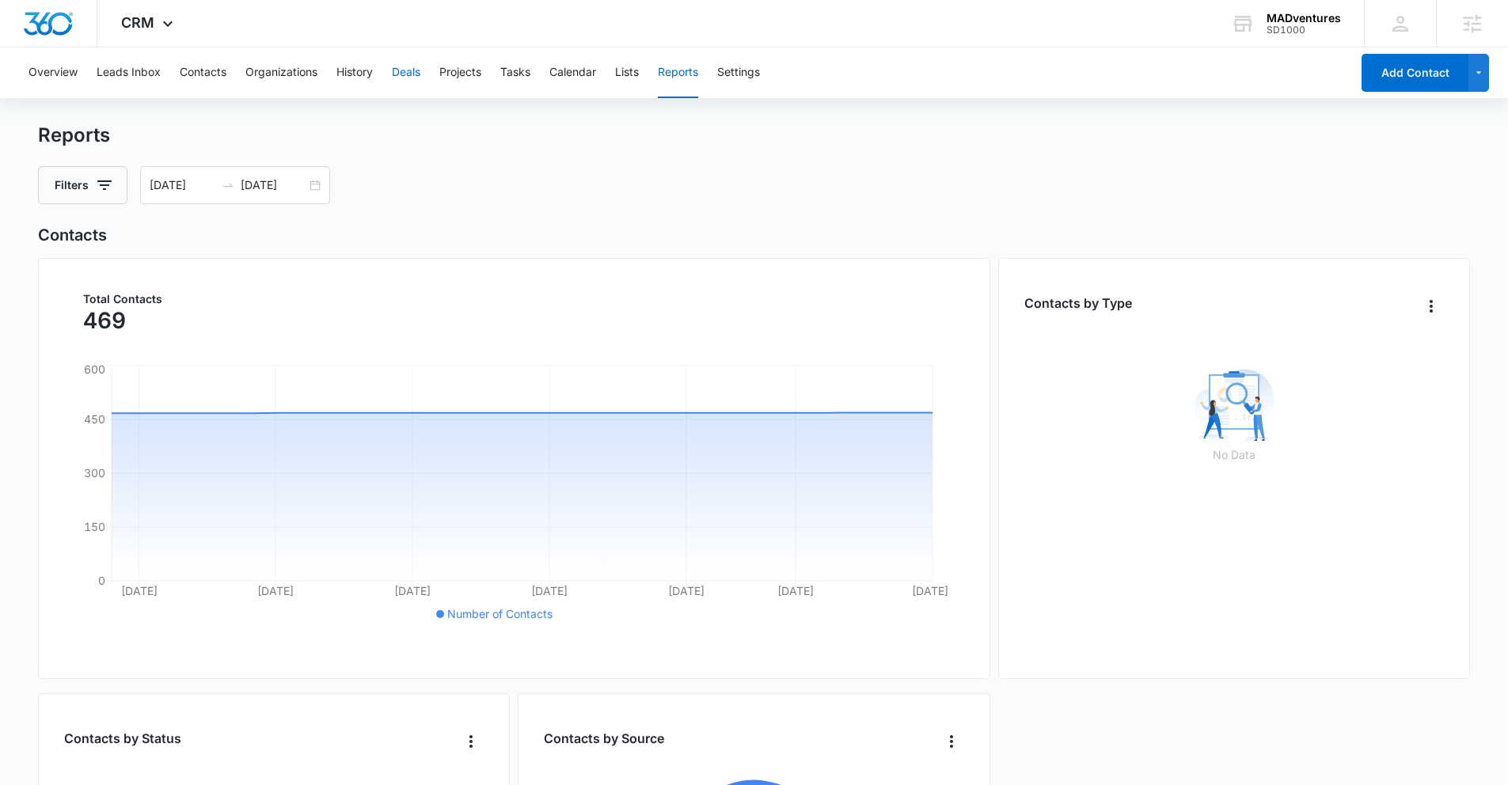
click at [402, 72] on button "Deals" at bounding box center [406, 72] width 28 height 51
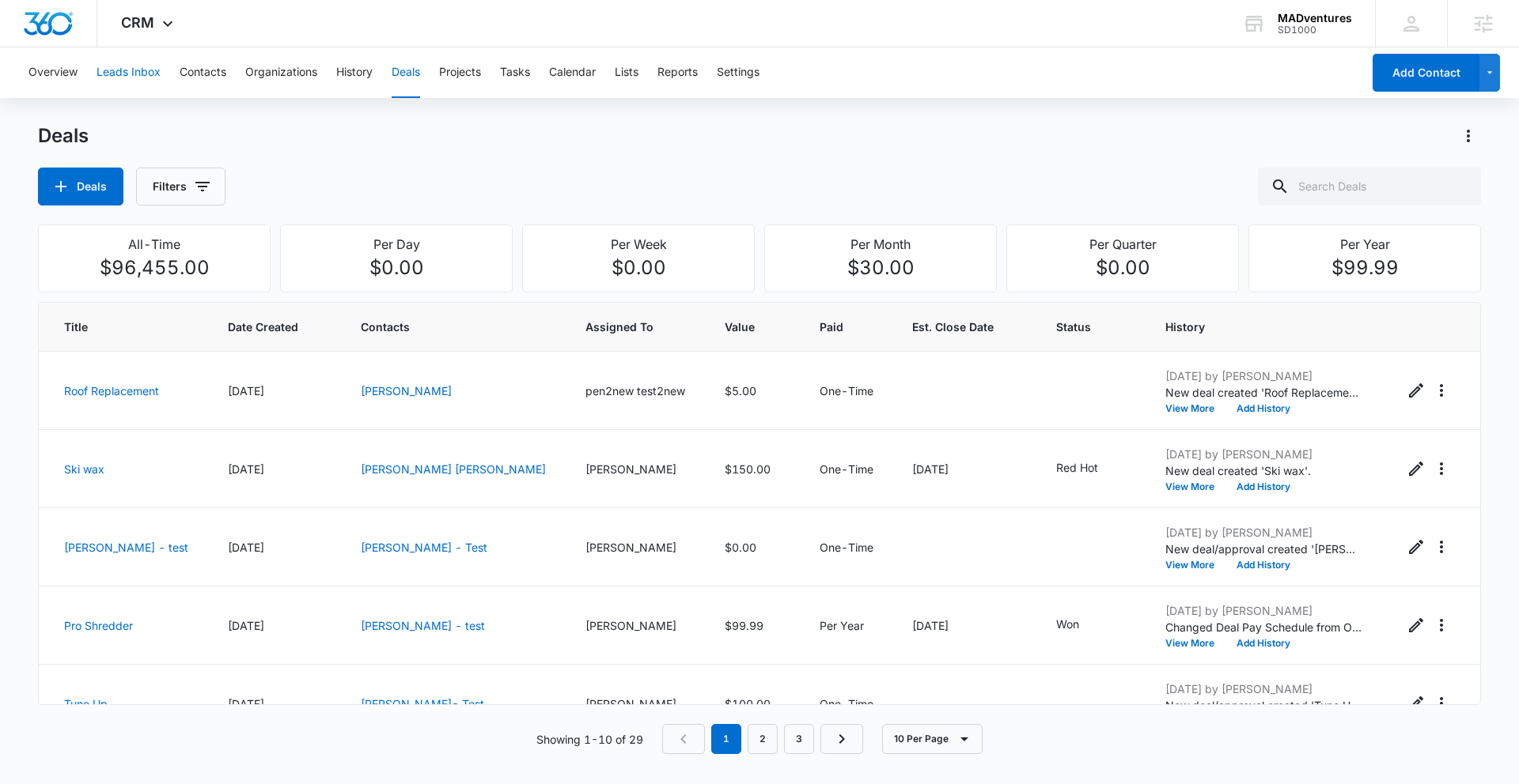
click at [135, 71] on button "Leads Inbox" at bounding box center [129, 72] width 64 height 51
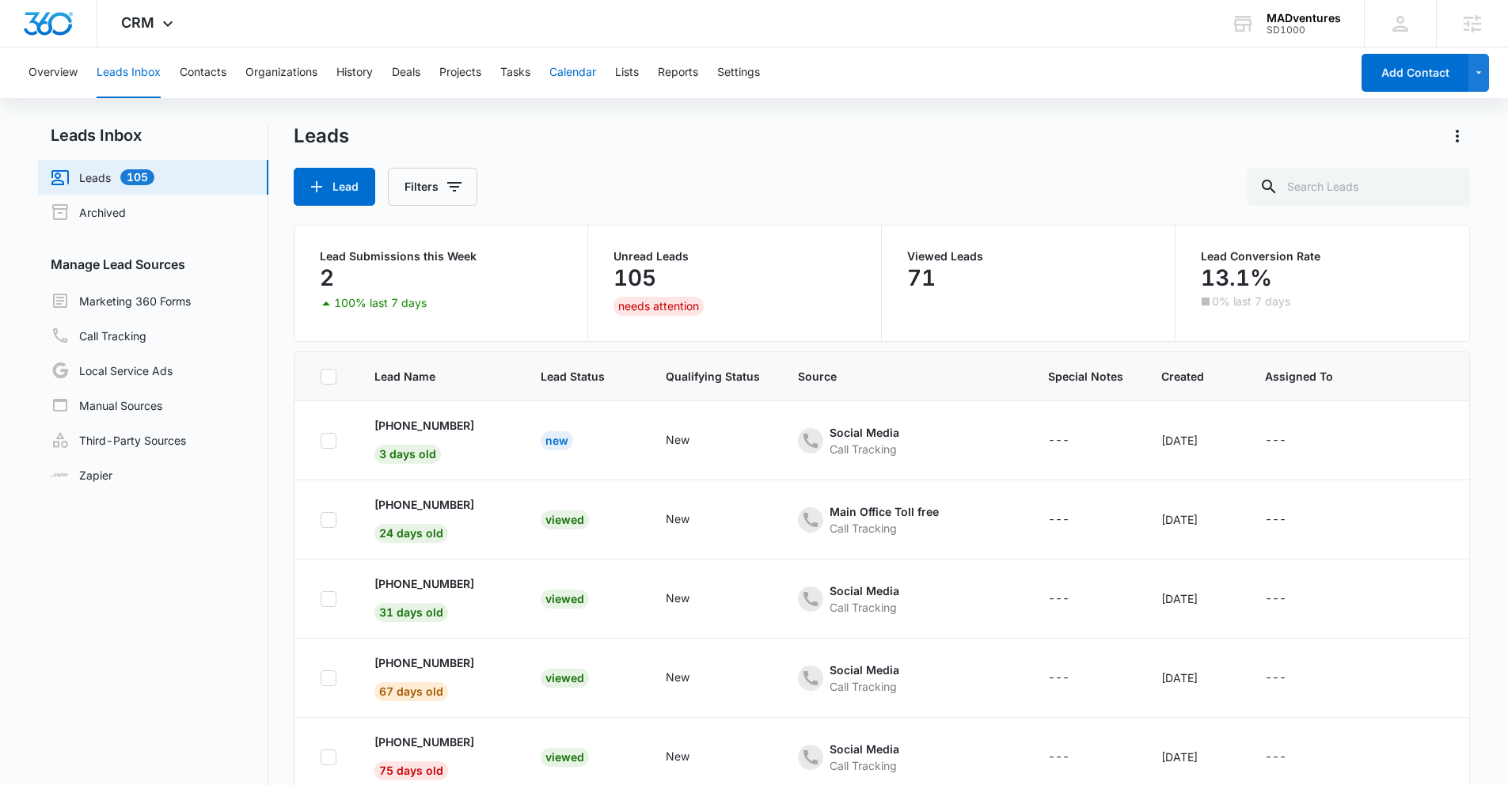
click at [570, 77] on button "Calendar" at bounding box center [572, 72] width 47 height 51
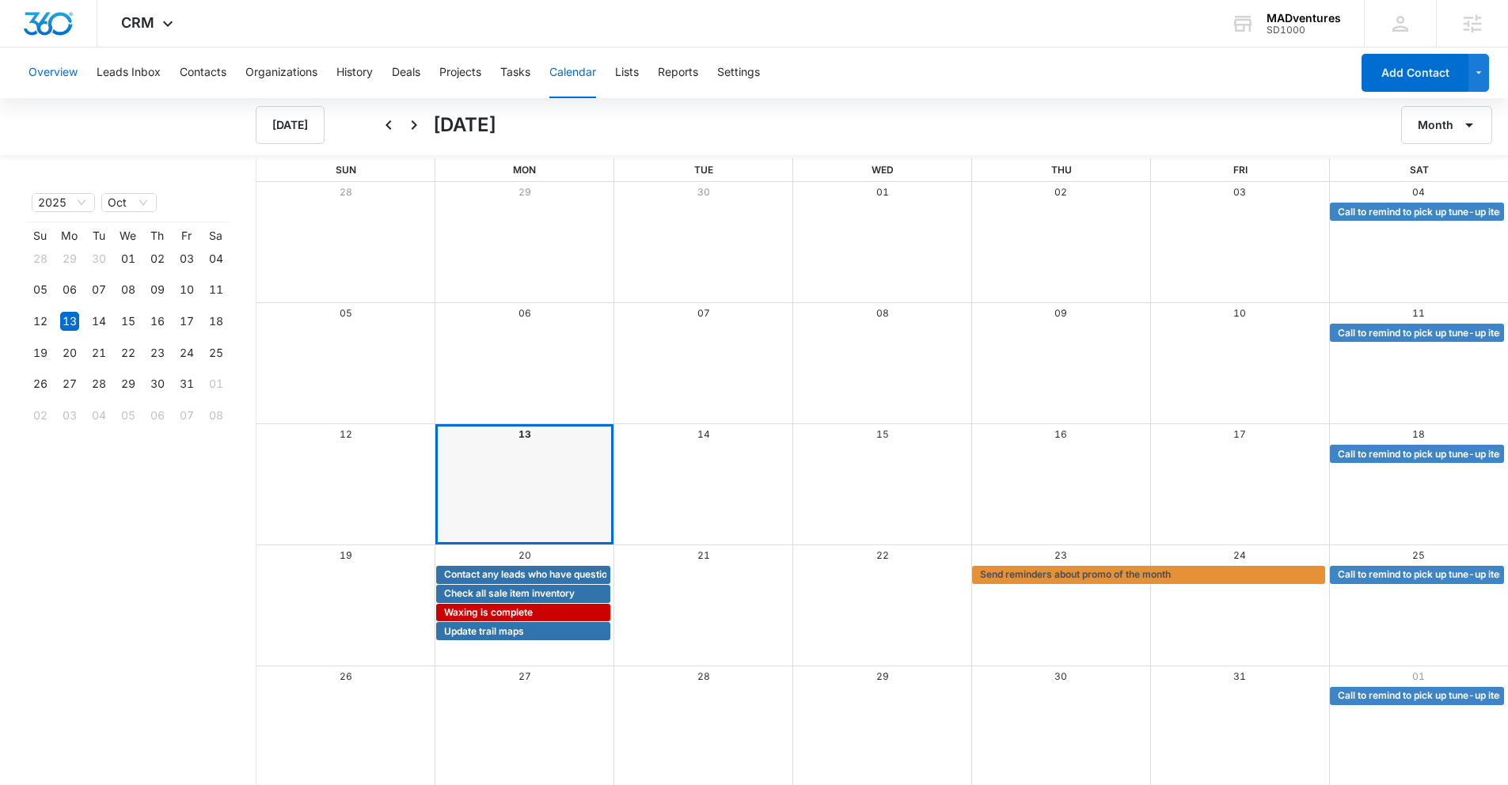
click at [63, 78] on button "Overview" at bounding box center [52, 72] width 49 height 51
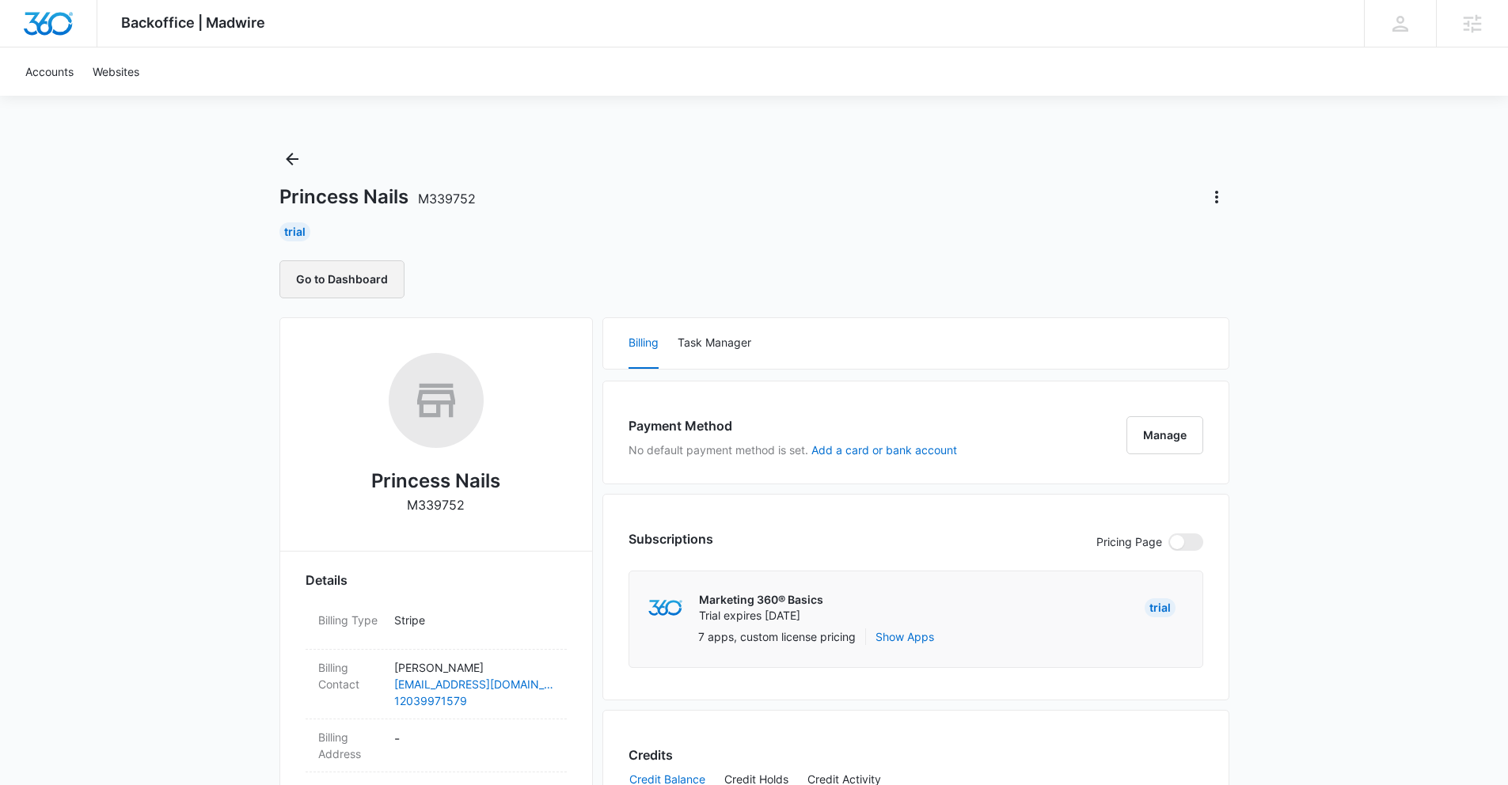
click at [340, 287] on button "Go to Dashboard" at bounding box center [341, 279] width 125 height 38
click at [874, 451] on button "Add a card or bank account" at bounding box center [884, 450] width 146 height 11
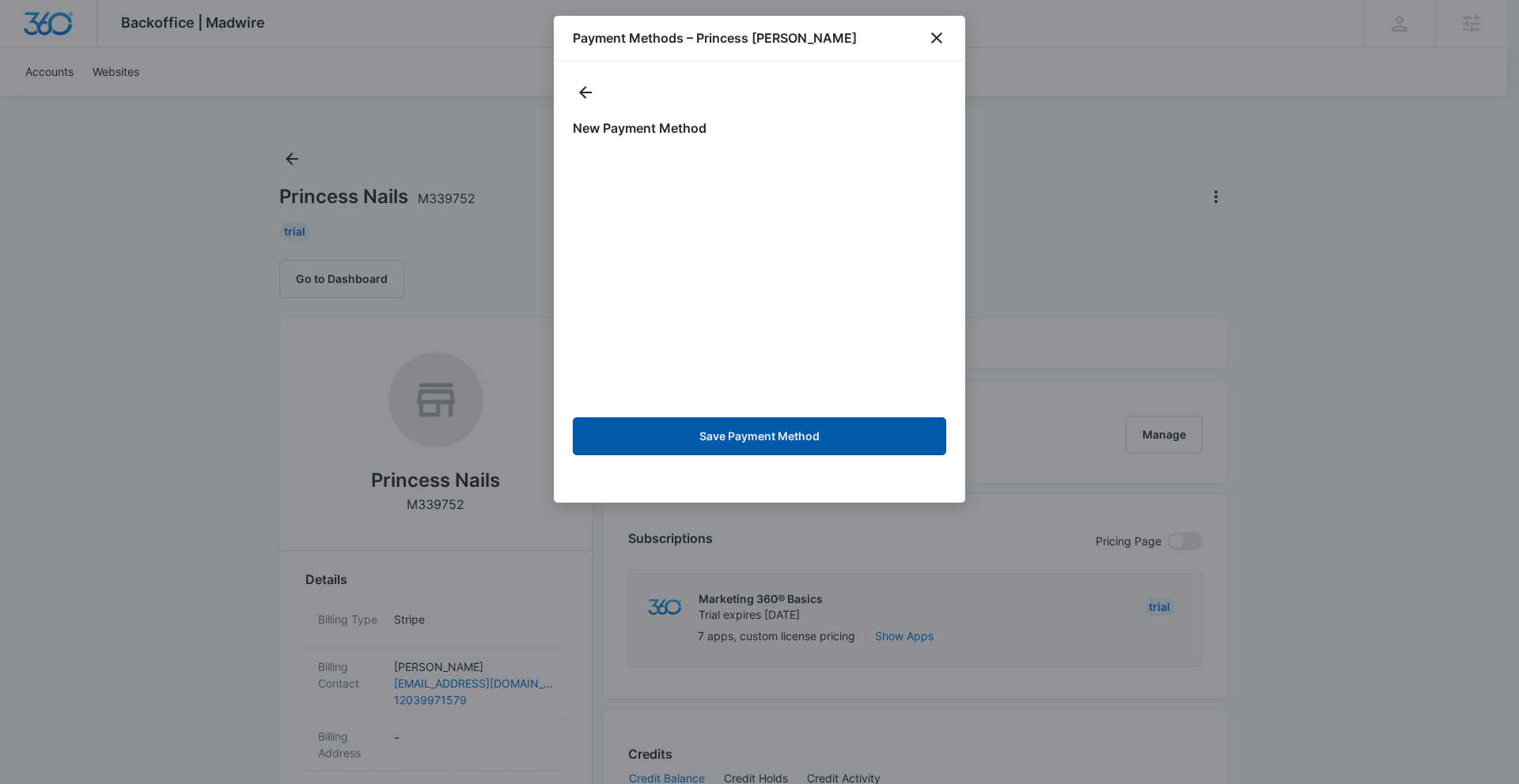
click at [681, 426] on button "Save Payment Method" at bounding box center [760, 436] width 374 height 38
